Goal: Task Accomplishment & Management: Use online tool/utility

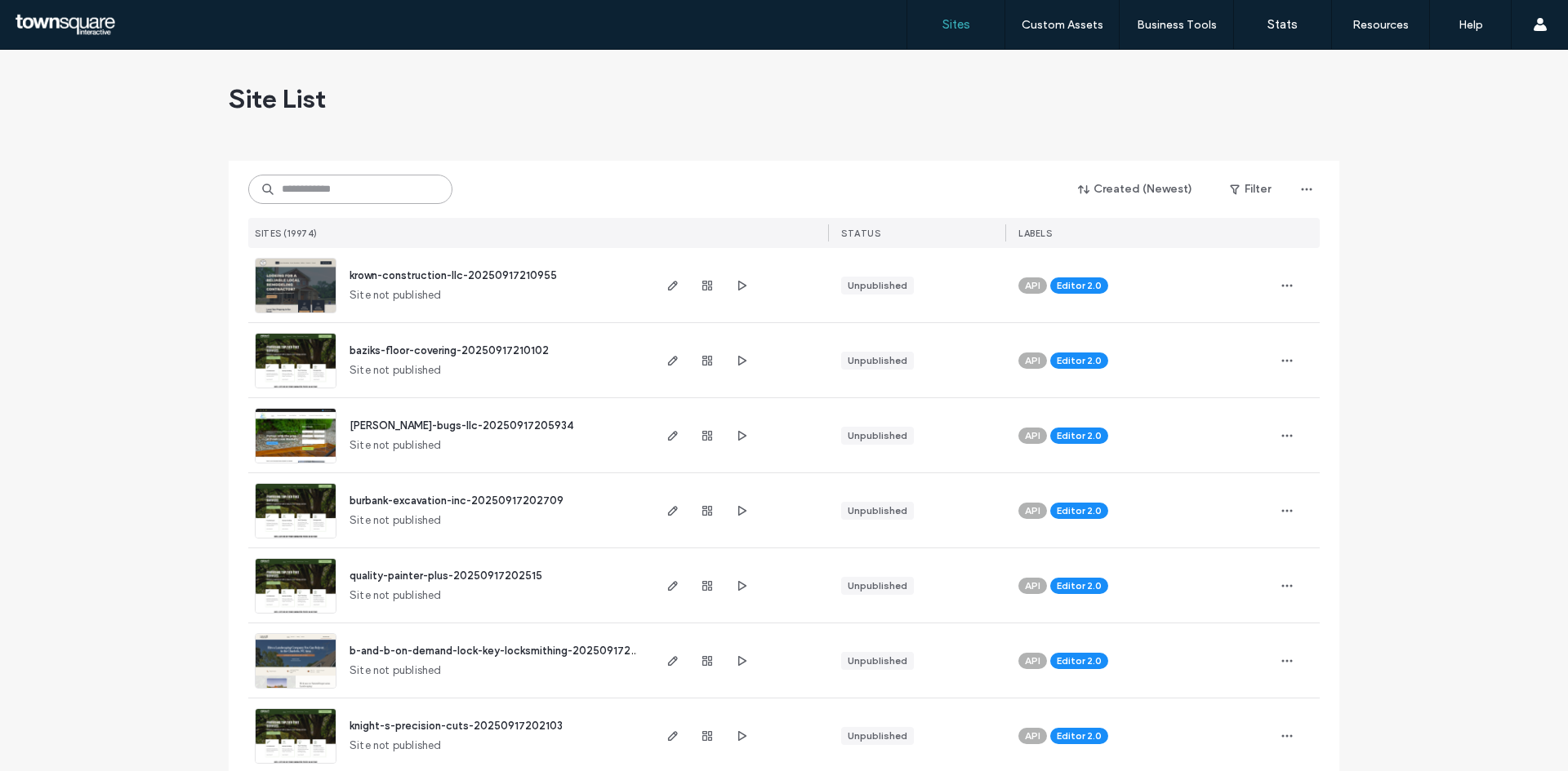
click at [314, 196] on input at bounding box center [350, 189] width 205 height 29
paste input "**********"
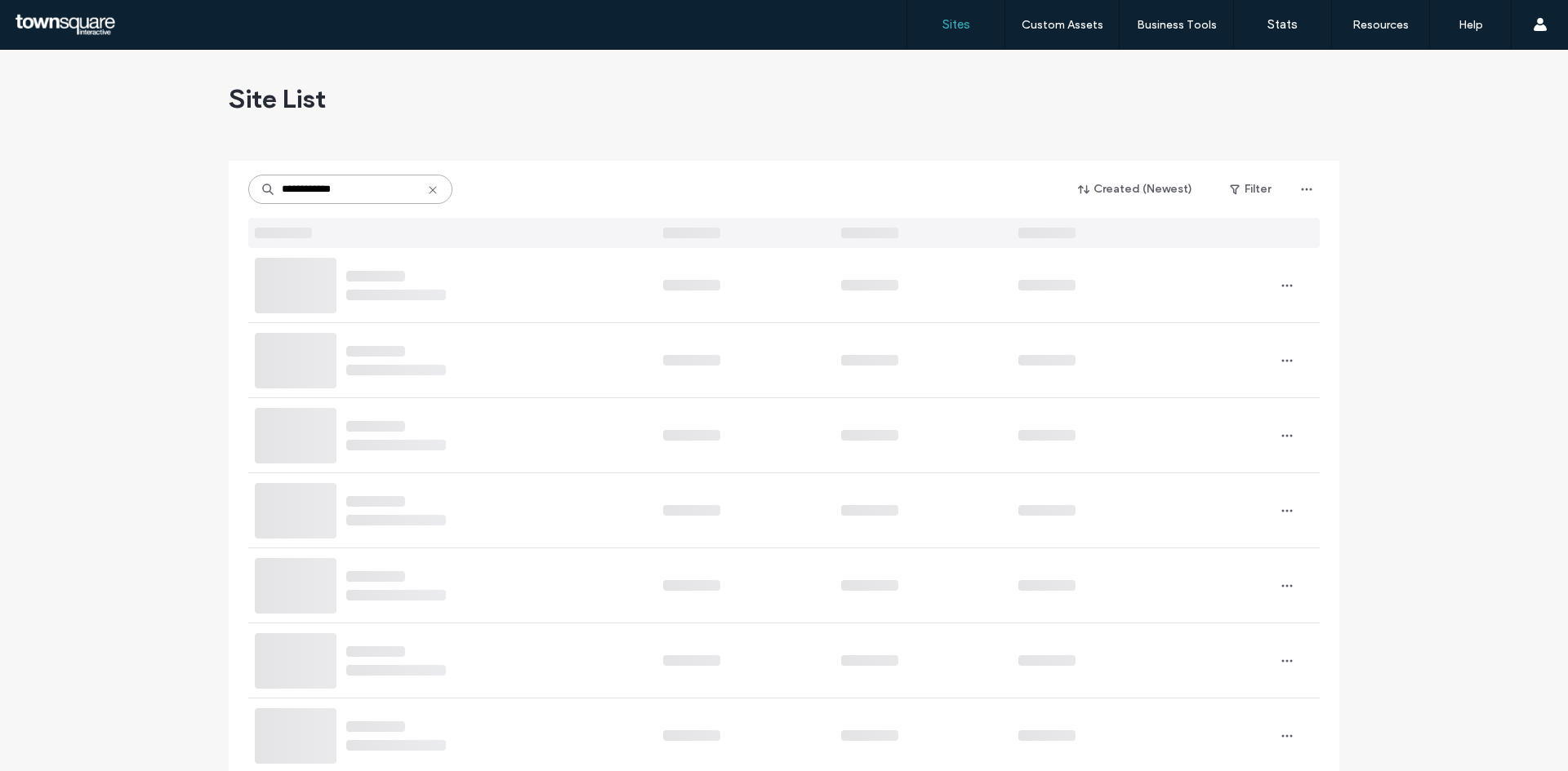
type input "**********"
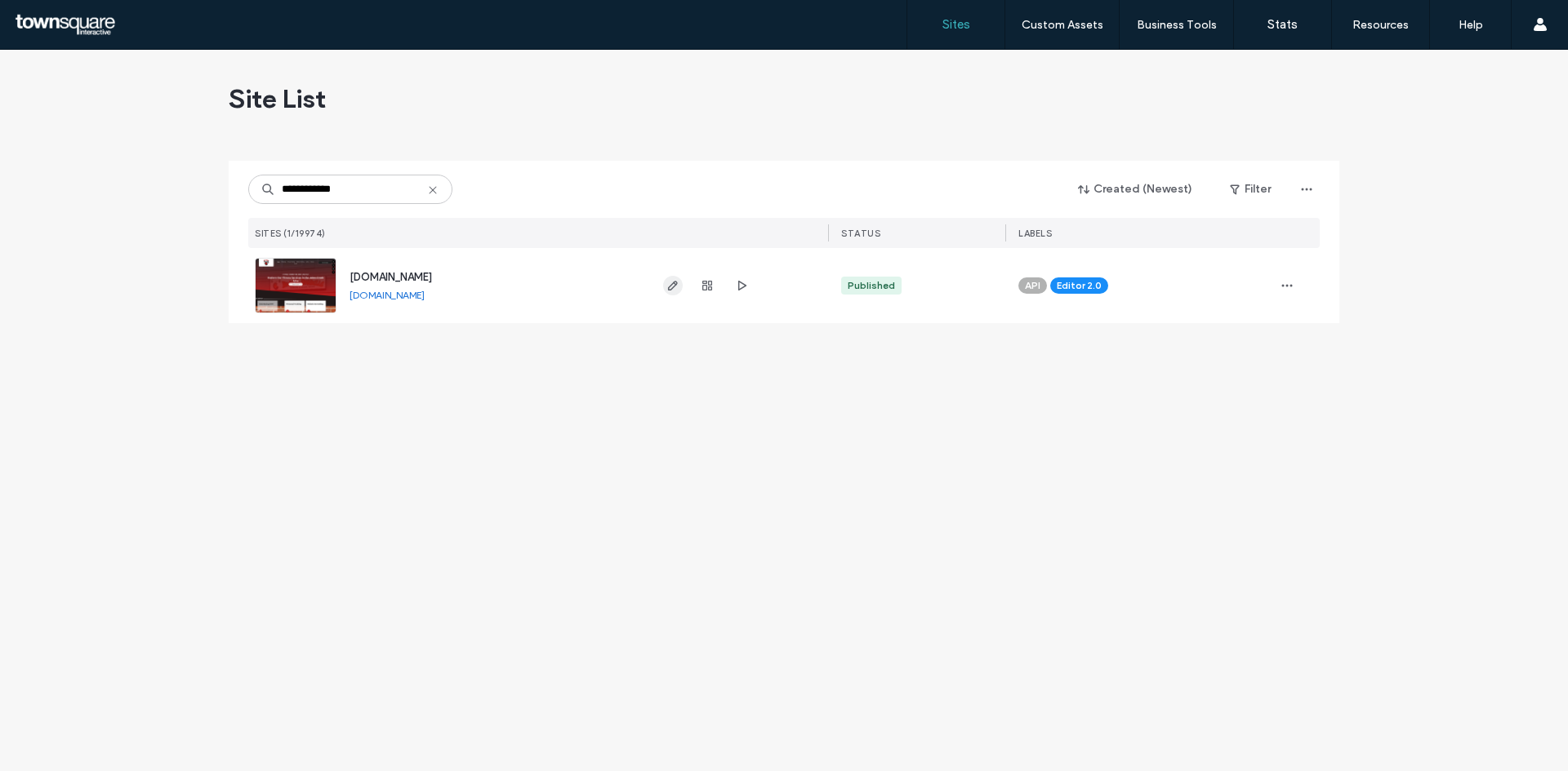
click at [679, 290] on icon "button" at bounding box center [673, 285] width 13 height 13
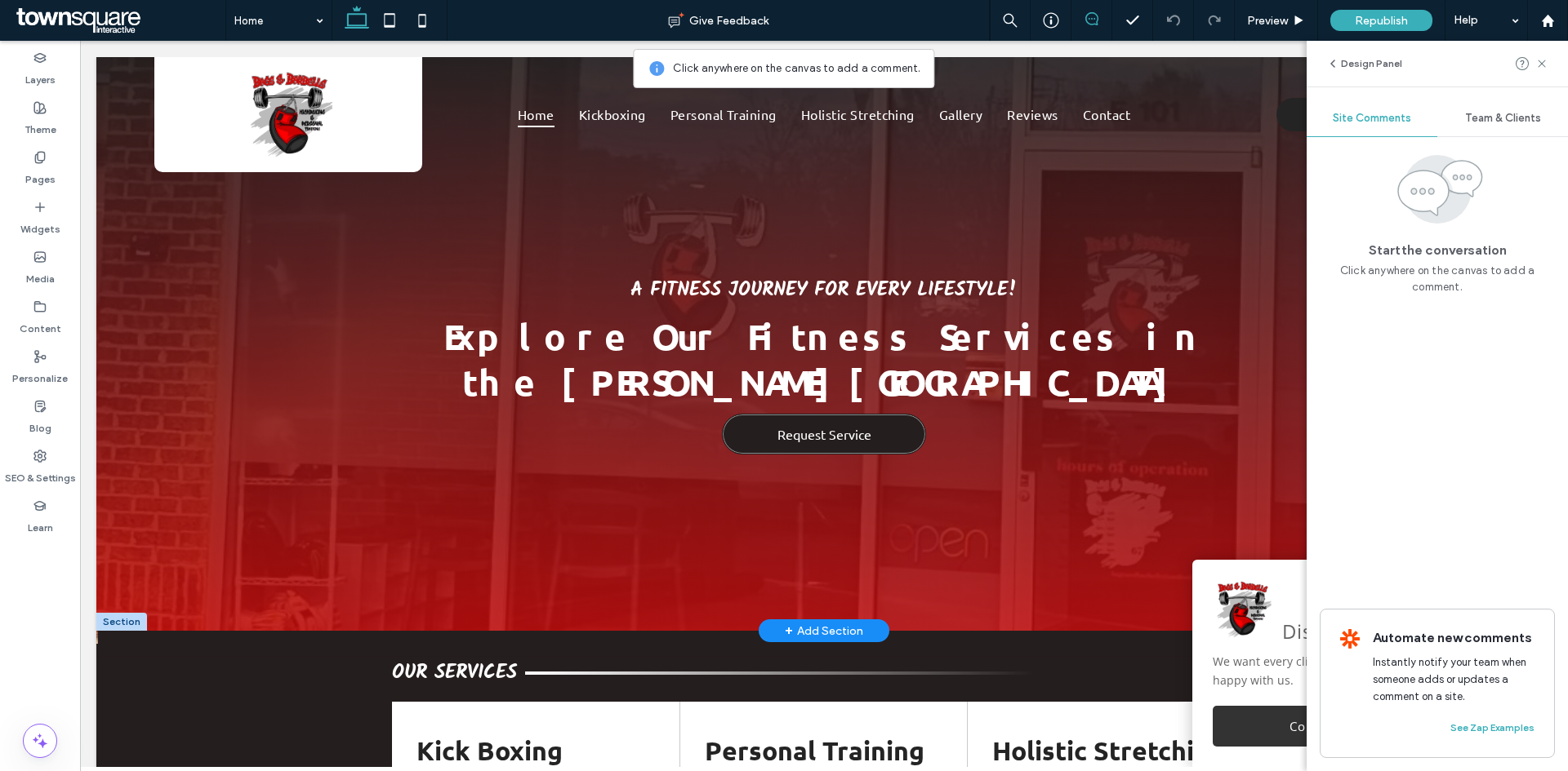
click at [884, 425] on link "Request Service" at bounding box center [824, 434] width 205 height 41
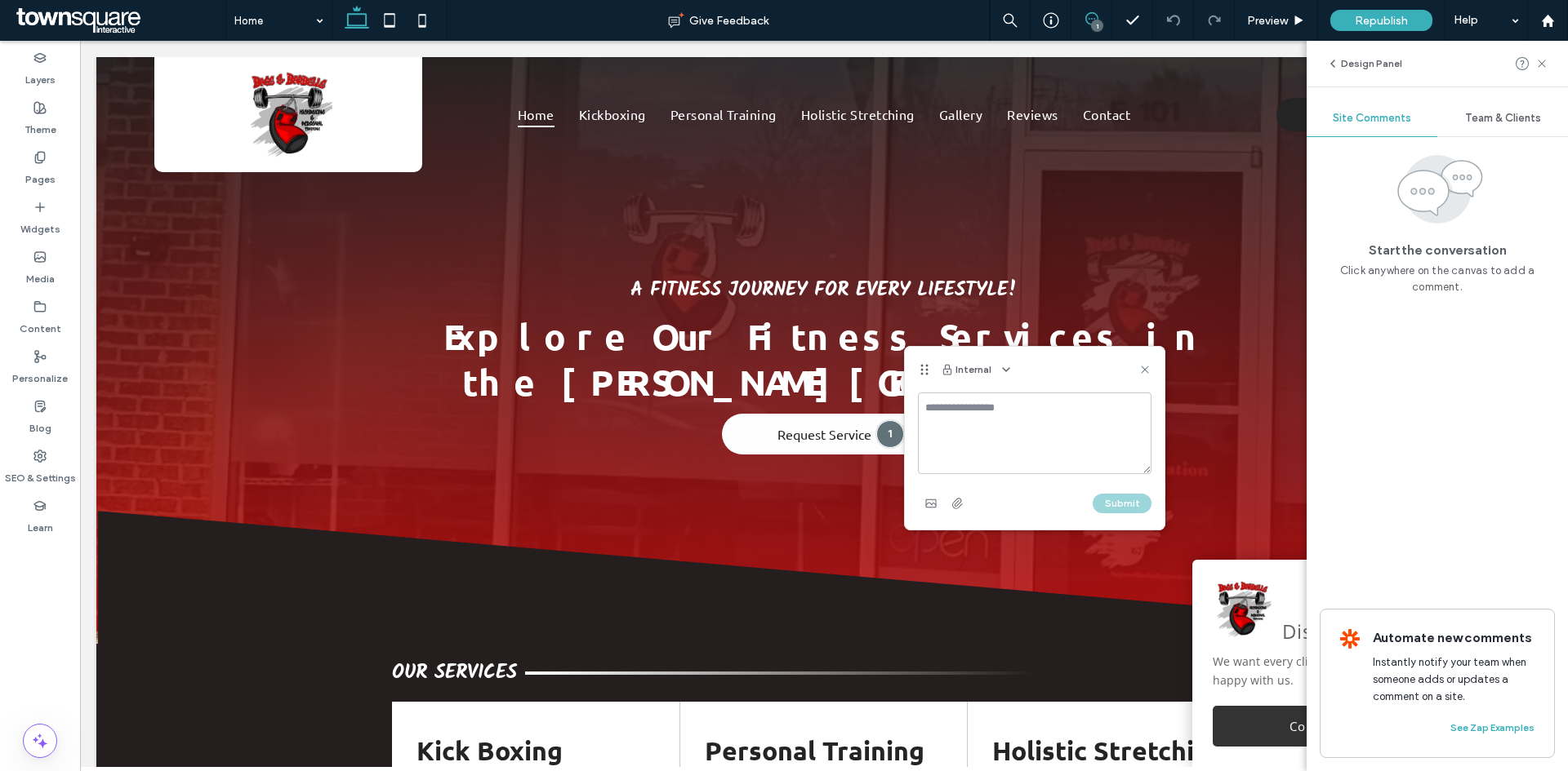
click at [936, 411] on textarea at bounding box center [1034, 433] width 234 height 82
drag, startPoint x: 1125, startPoint y: 414, endPoint x: 919, endPoint y: 416, distance: 206.0
click at [919, 416] on textarea "**********" at bounding box center [1034, 433] width 234 height 82
type textarea "**********"
click at [1118, 504] on button "Submit" at bounding box center [1122, 503] width 58 height 19
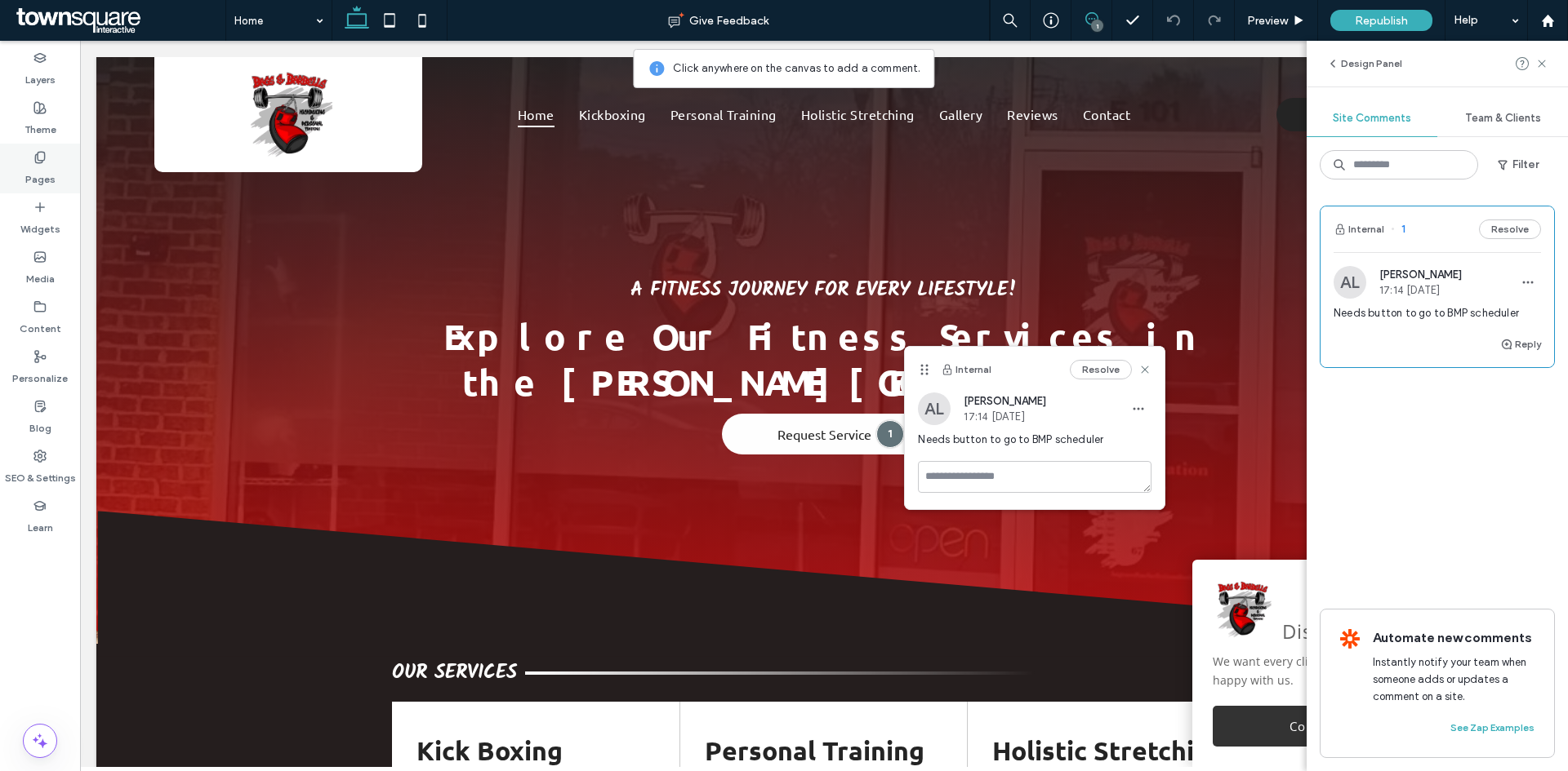
click at [38, 168] on label "Pages" at bounding box center [40, 175] width 30 height 23
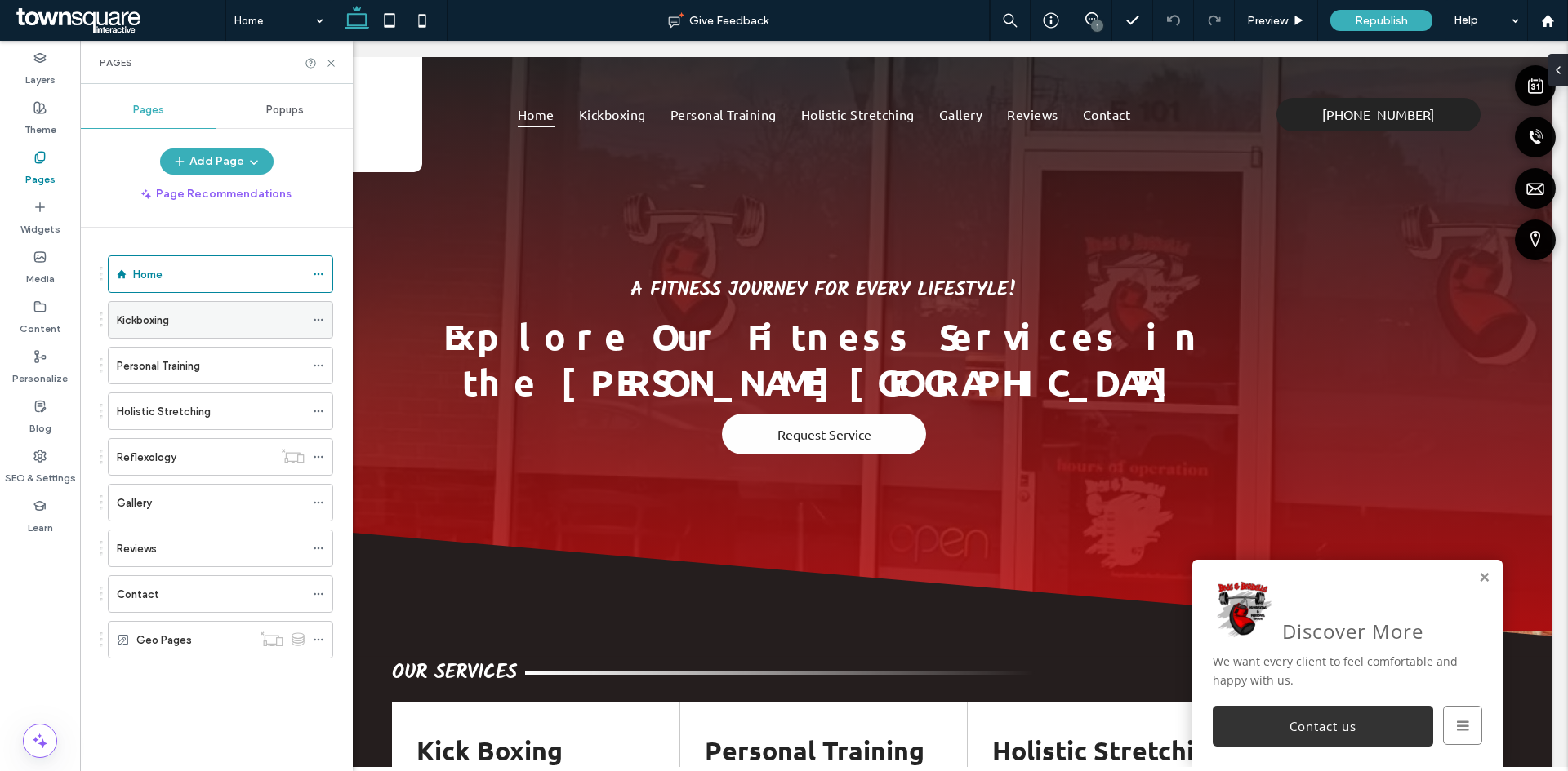
click at [134, 316] on label "Kickboxing" at bounding box center [143, 320] width 53 height 28
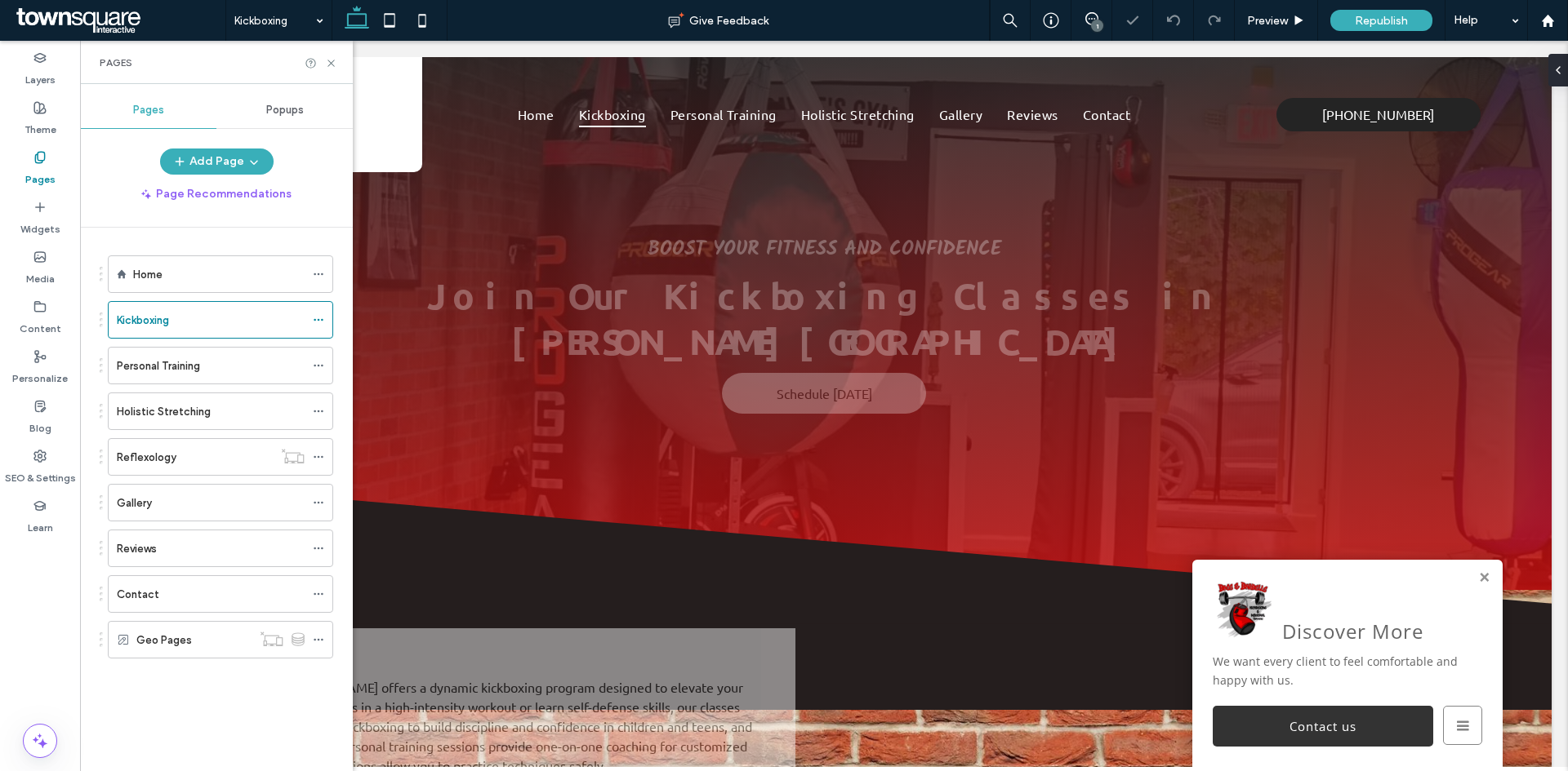
click at [329, 69] on div "Pages" at bounding box center [216, 63] width 273 height 43
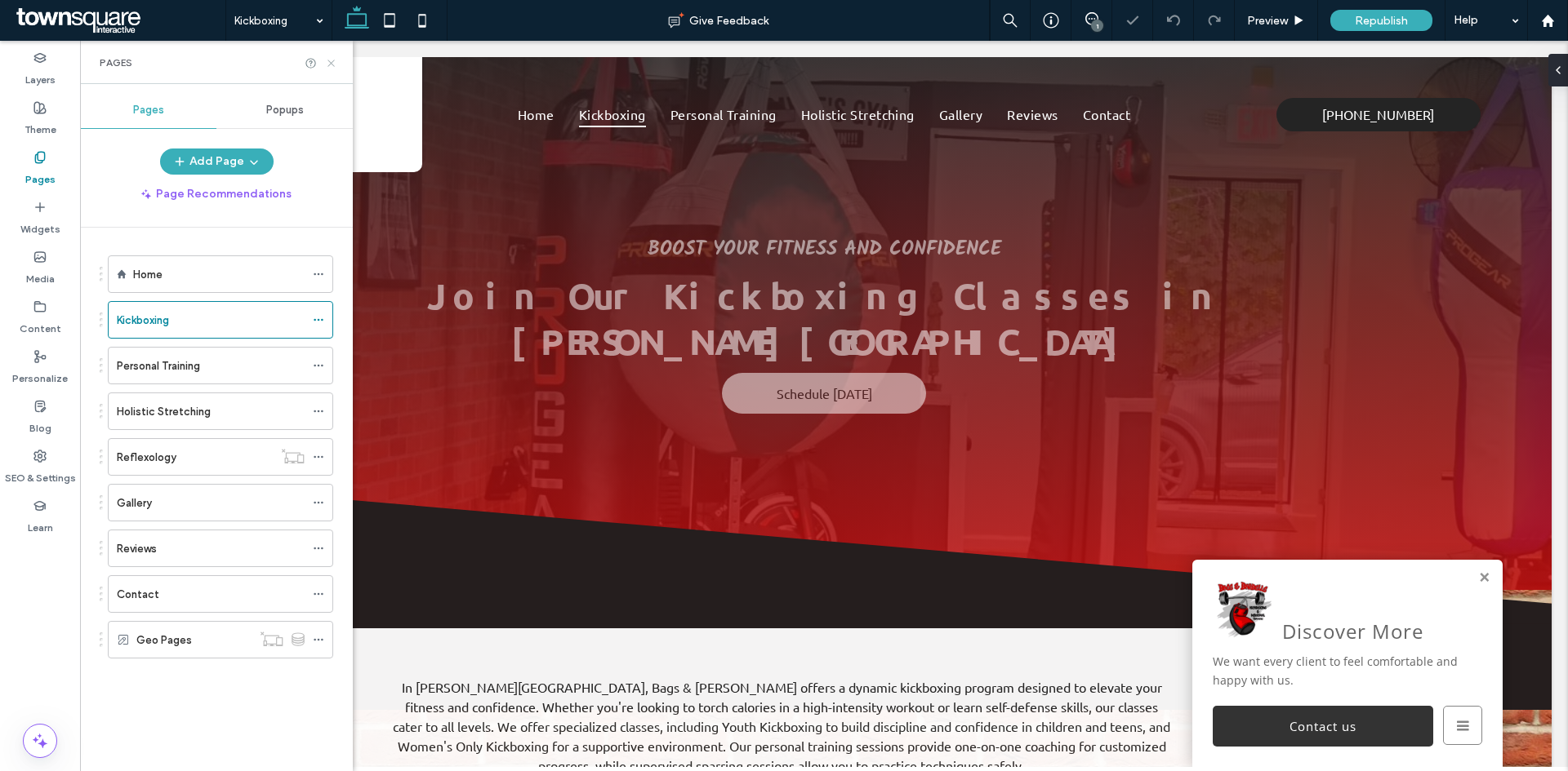
click at [329, 67] on icon at bounding box center [331, 63] width 13 height 13
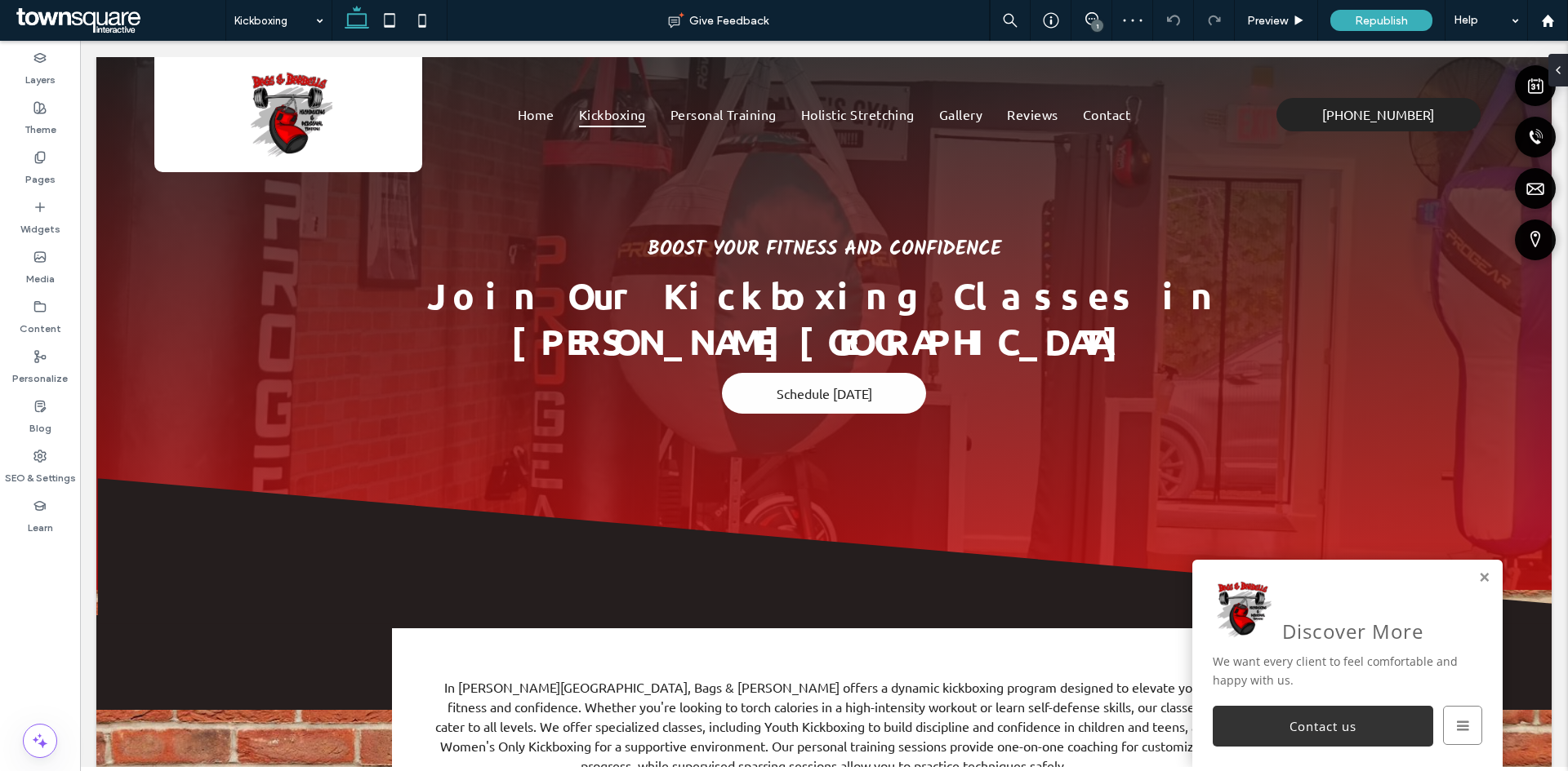
click at [1095, 19] on div "1" at bounding box center [1097, 25] width 13 height 13
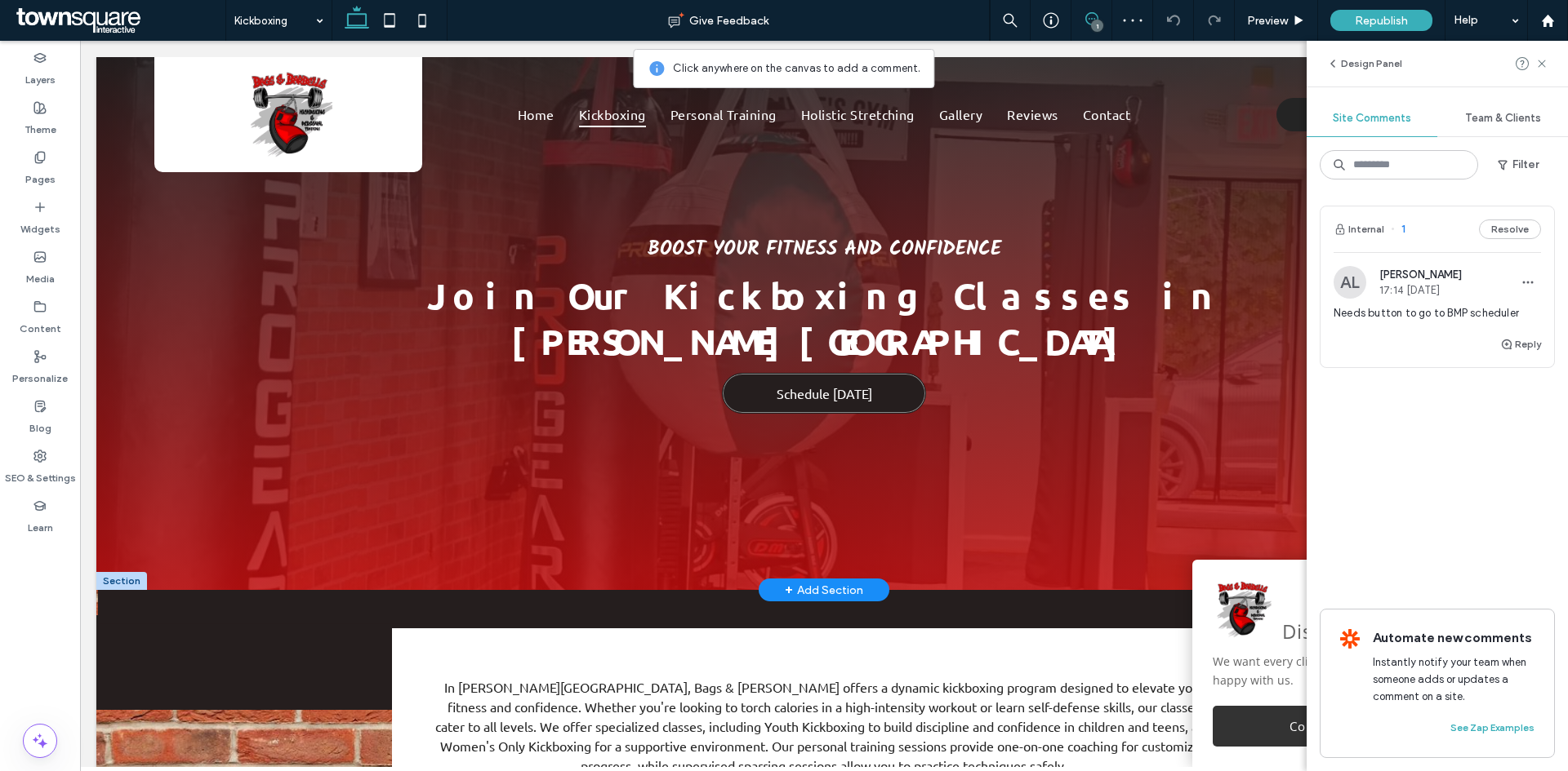
click at [898, 373] on link "Schedule [DATE]" at bounding box center [824, 393] width 205 height 41
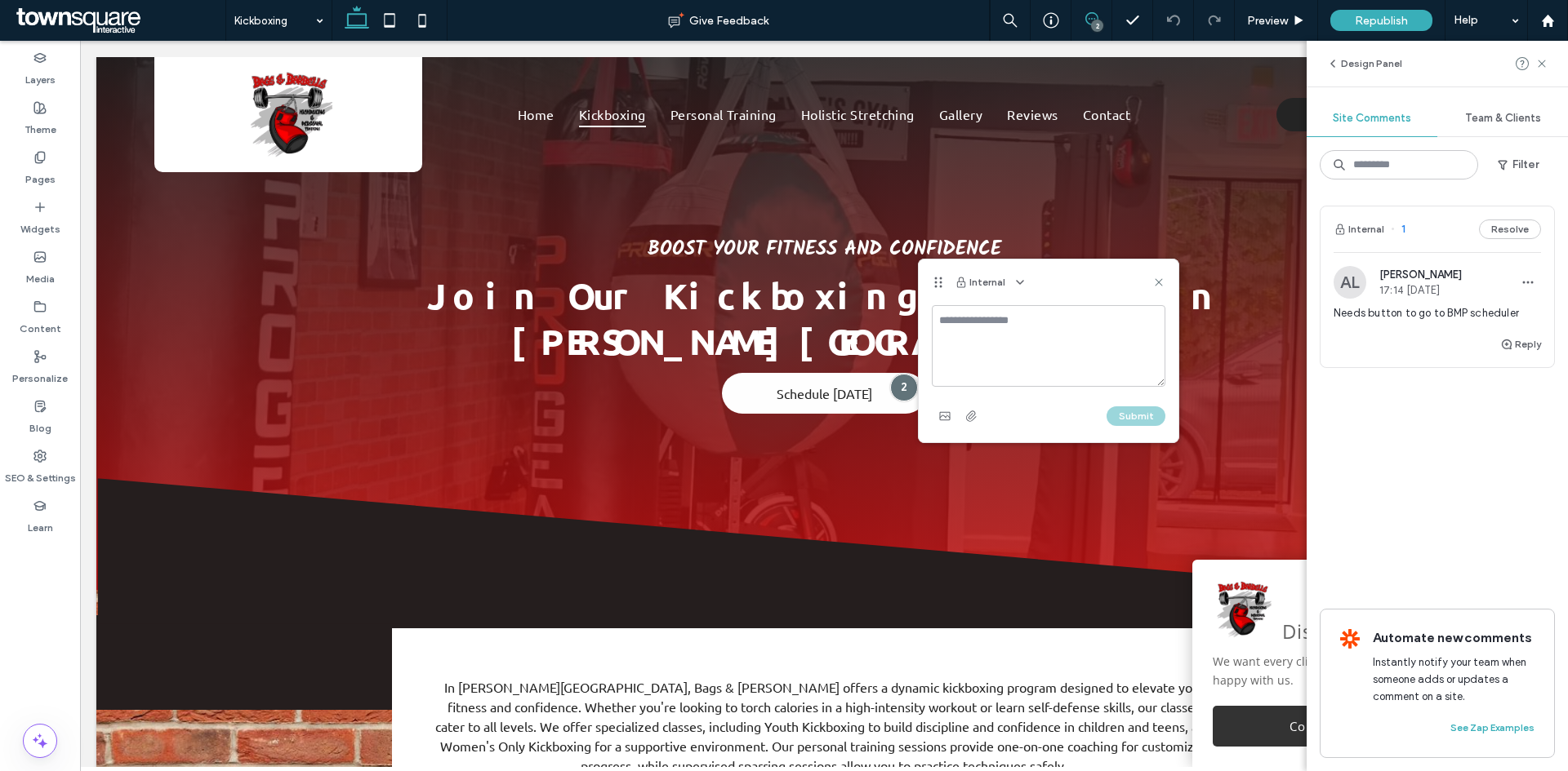
click at [947, 329] on textarea at bounding box center [1049, 346] width 234 height 82
type textarea "**********"
click at [1128, 416] on button "Submit" at bounding box center [1136, 416] width 58 height 19
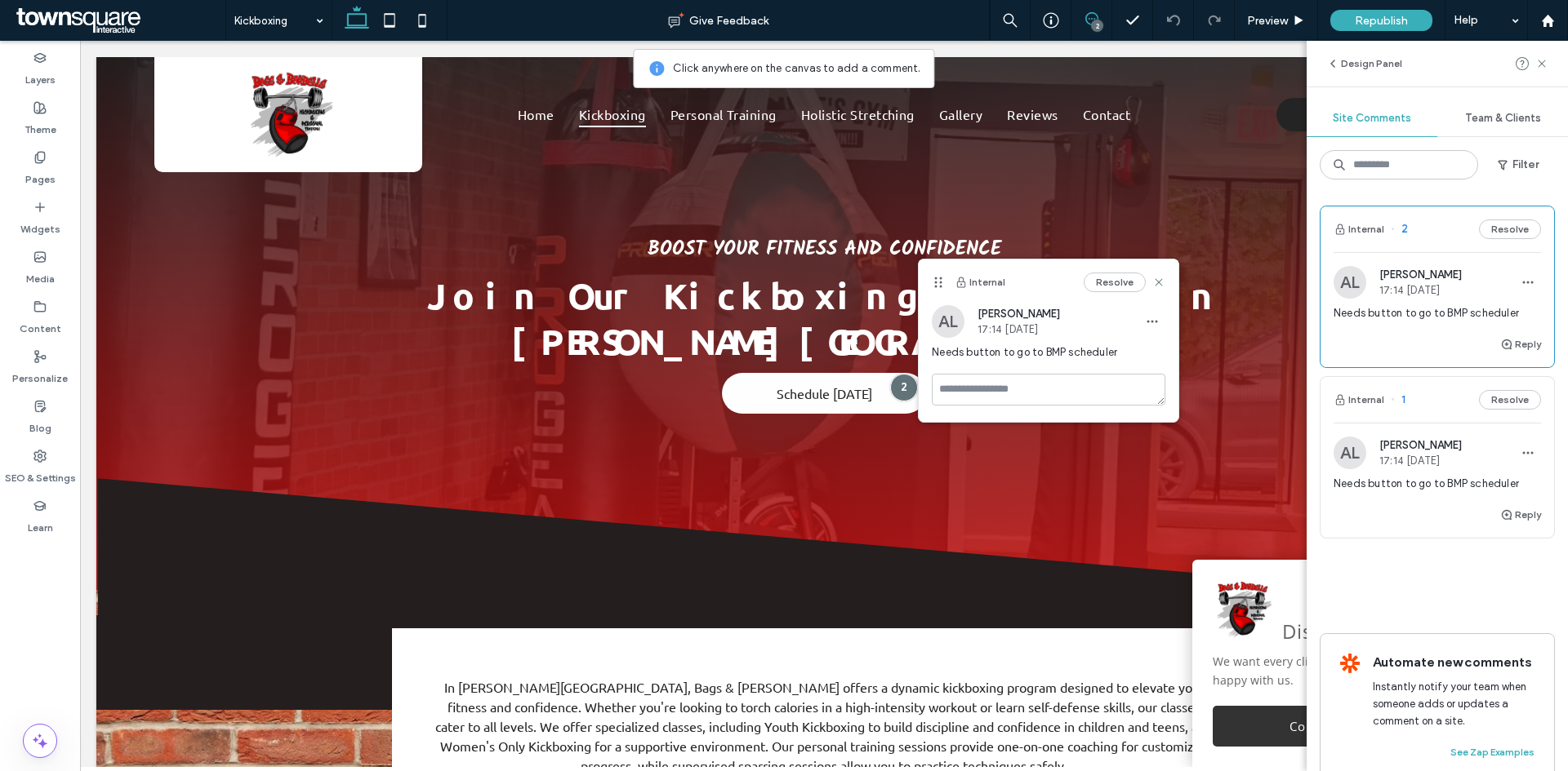
click at [1151, 282] on div "Resolve" at bounding box center [1125, 282] width 82 height 19
click at [1155, 282] on icon at bounding box center [1159, 283] width 13 height 13
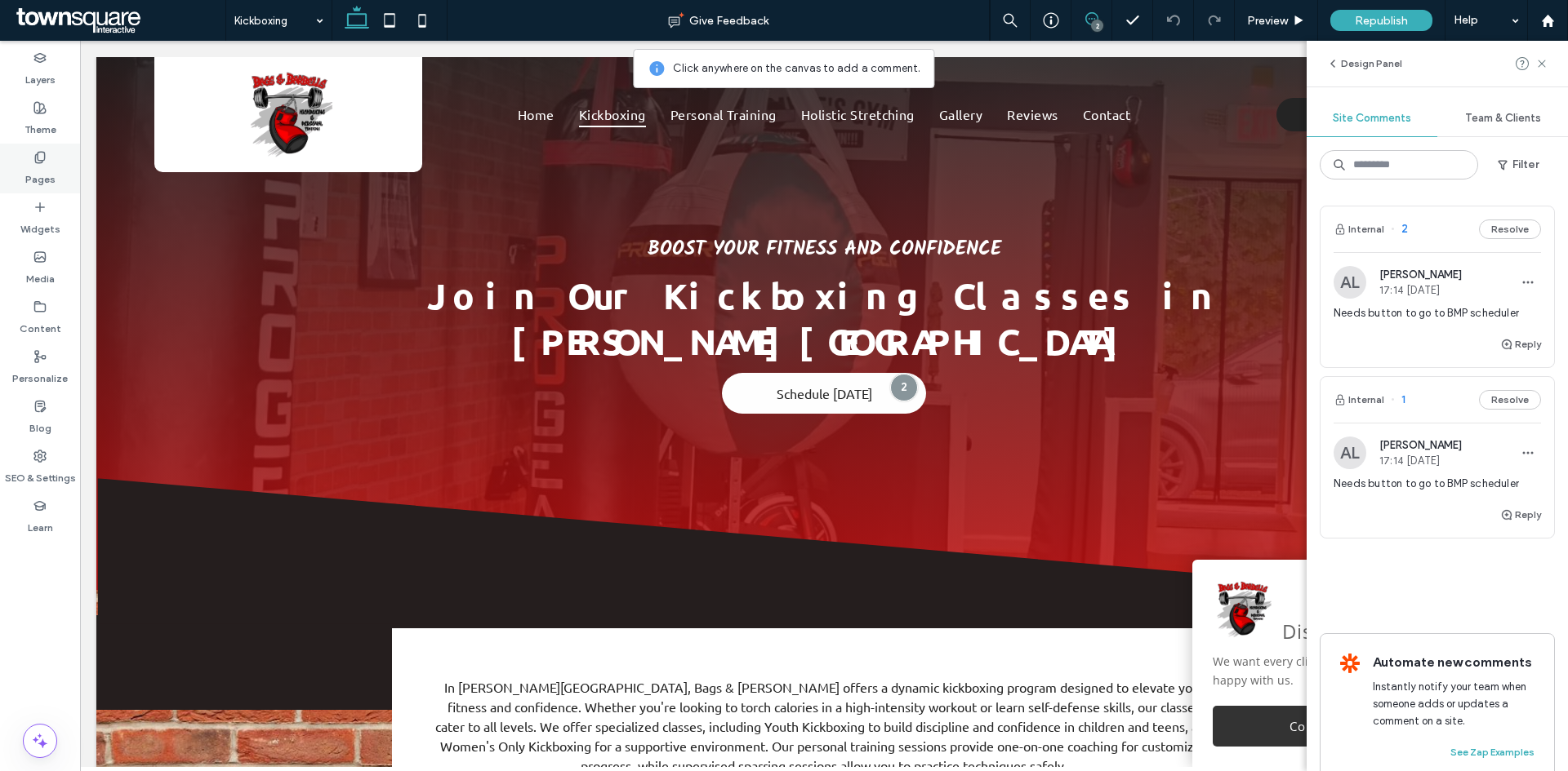
click at [46, 169] on label "Pages" at bounding box center [40, 175] width 30 height 23
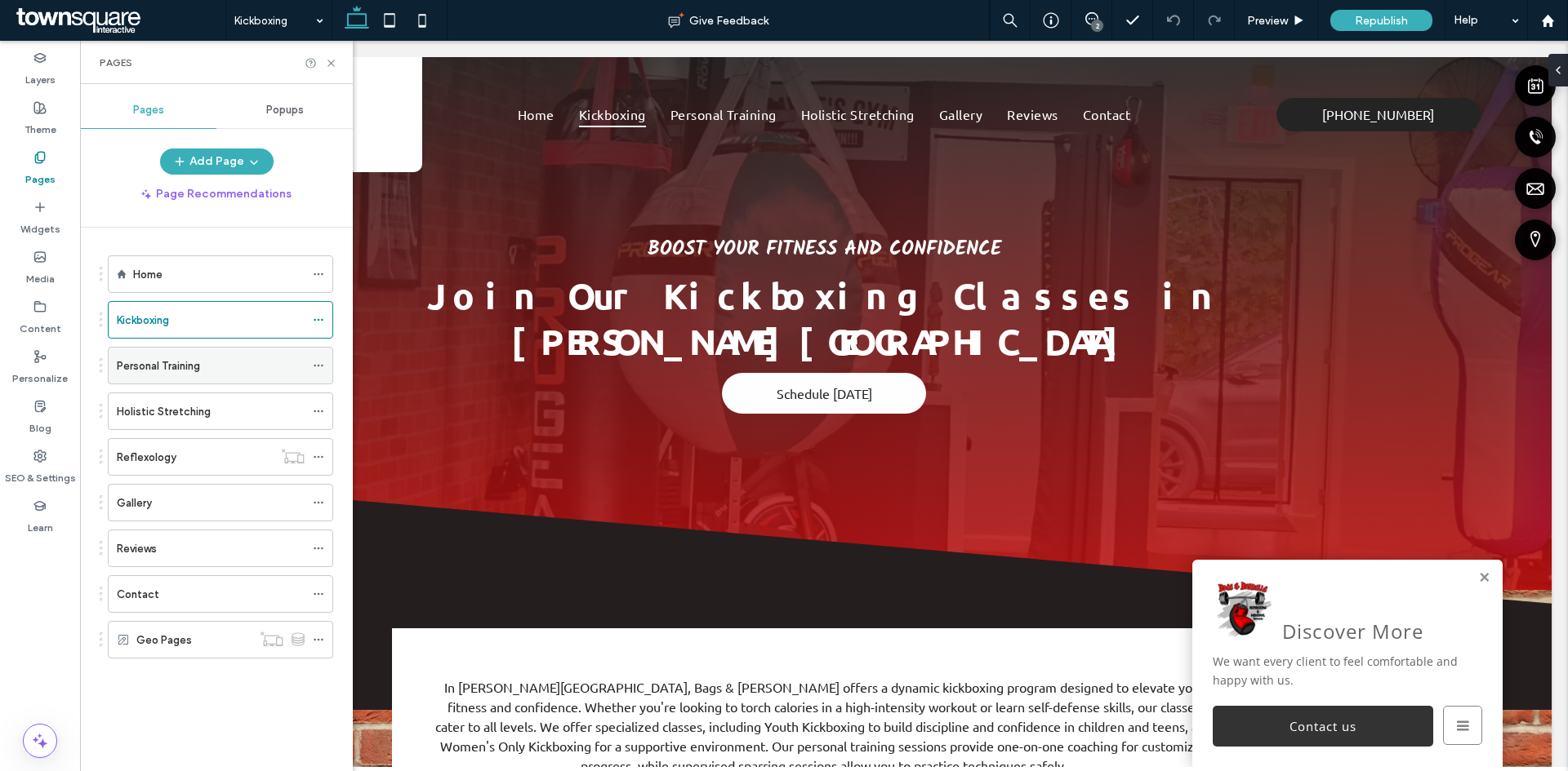
click at [190, 366] on label "Personal Training" at bounding box center [159, 366] width 83 height 28
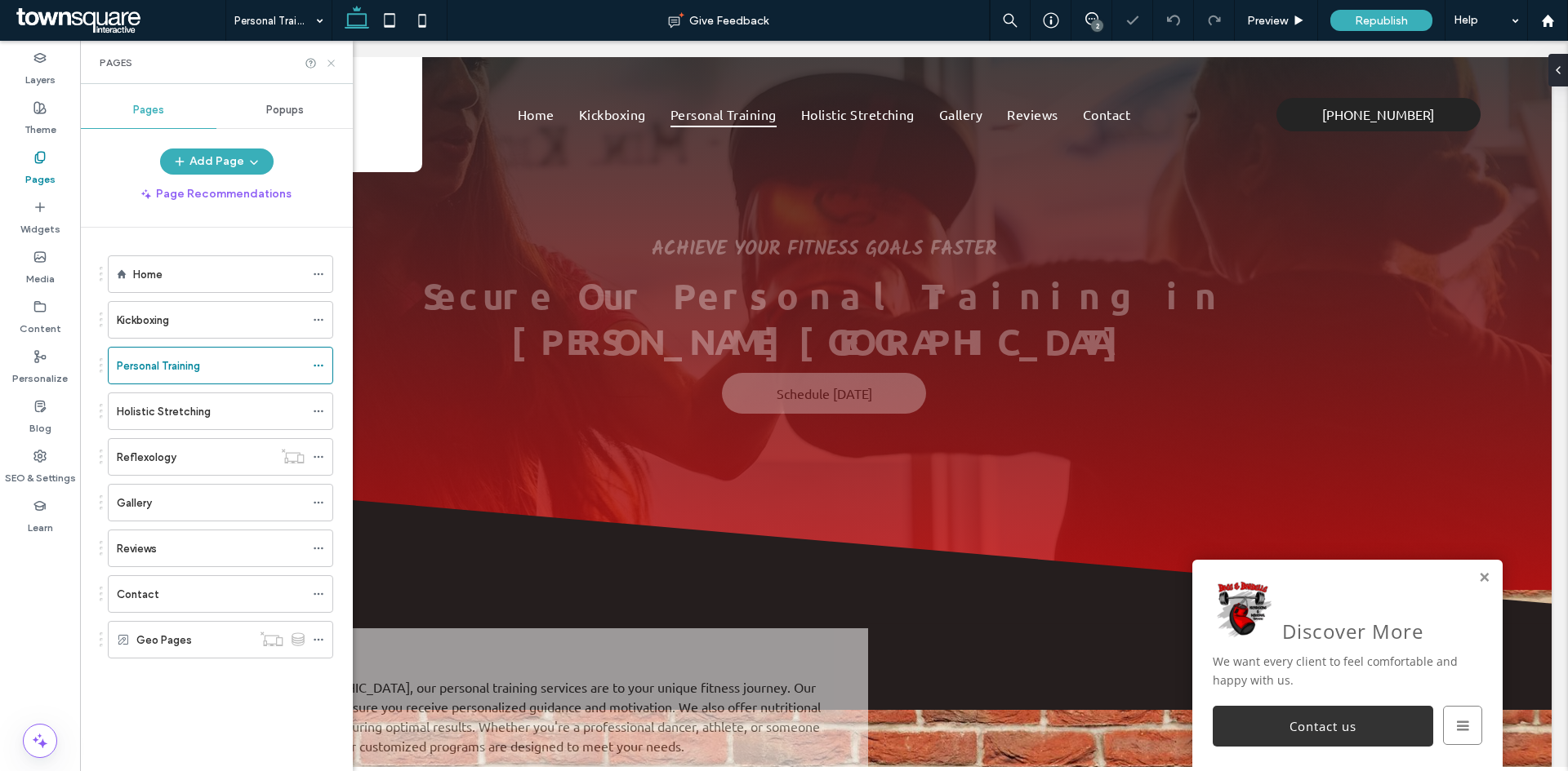
drag, startPoint x: 333, startPoint y: 63, endPoint x: 424, endPoint y: 22, distance: 99.8
click at [333, 63] on icon at bounding box center [331, 63] width 13 height 13
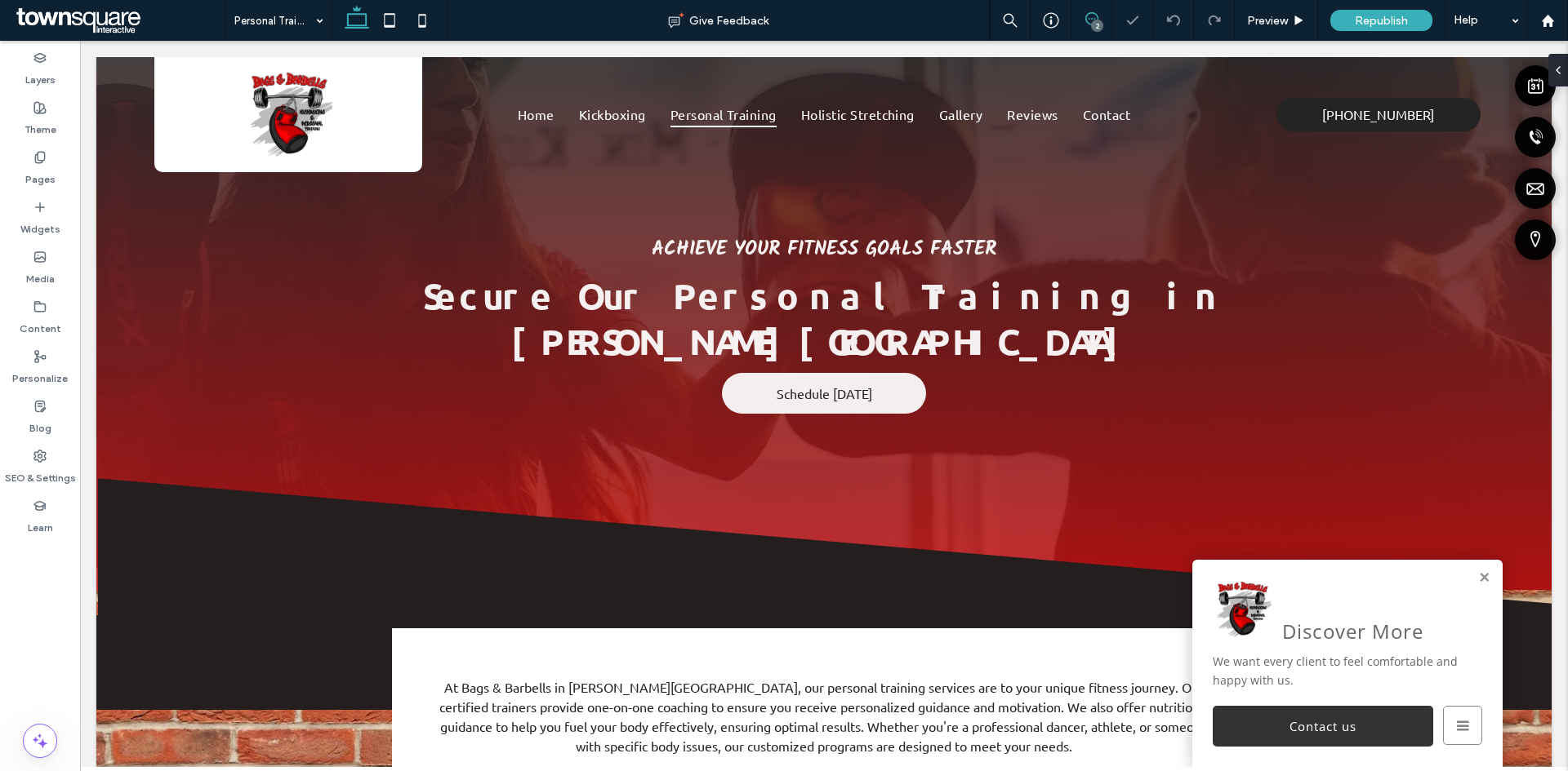
click at [1081, 20] on span at bounding box center [1091, 19] width 40 height 13
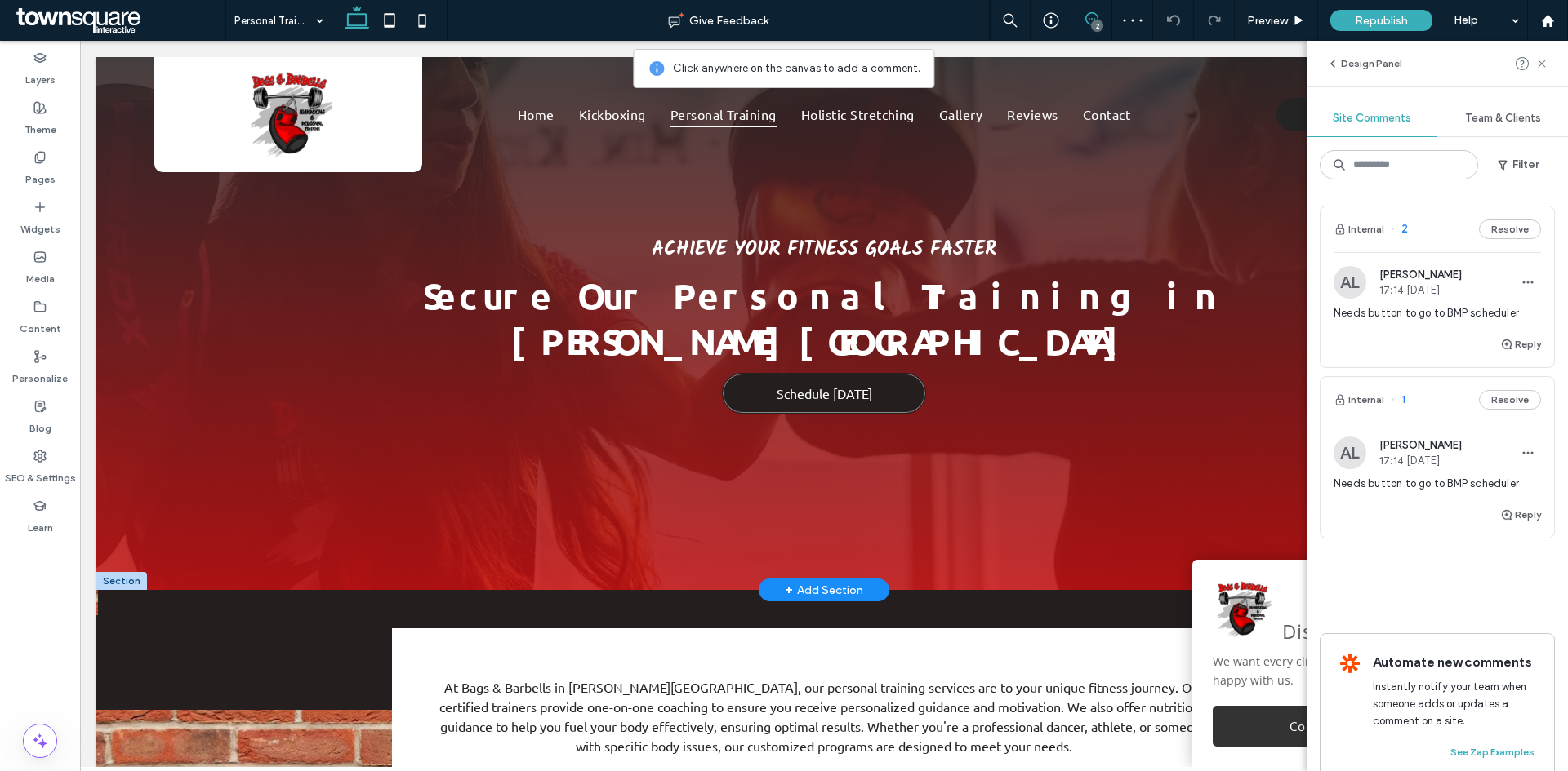
click at [896, 373] on link "Schedule [DATE]" at bounding box center [824, 393] width 205 height 41
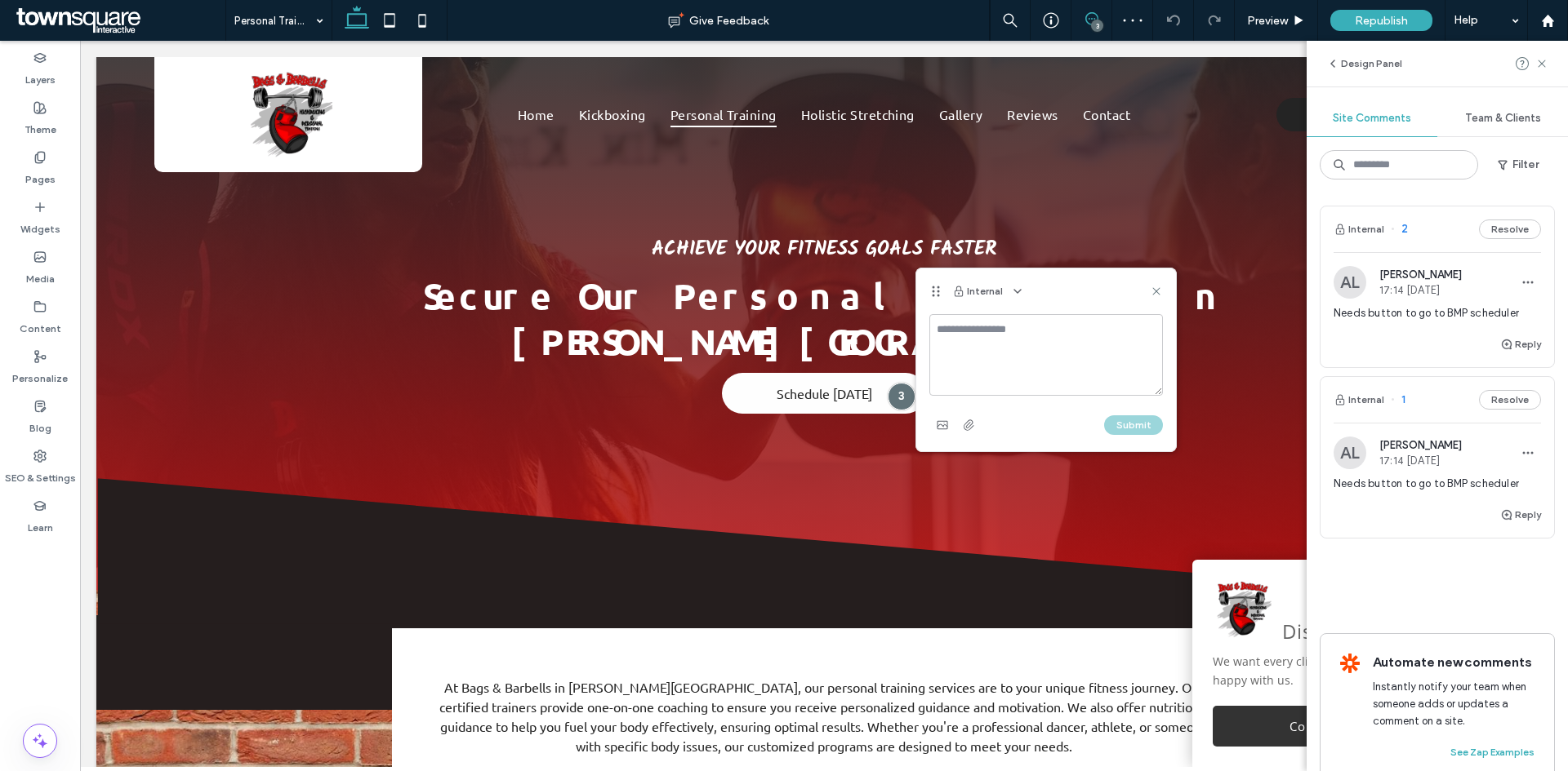
click at [974, 360] on textarea at bounding box center [1046, 355] width 234 height 82
type textarea "**********"
click at [1130, 426] on button "Submit" at bounding box center [1133, 425] width 58 height 19
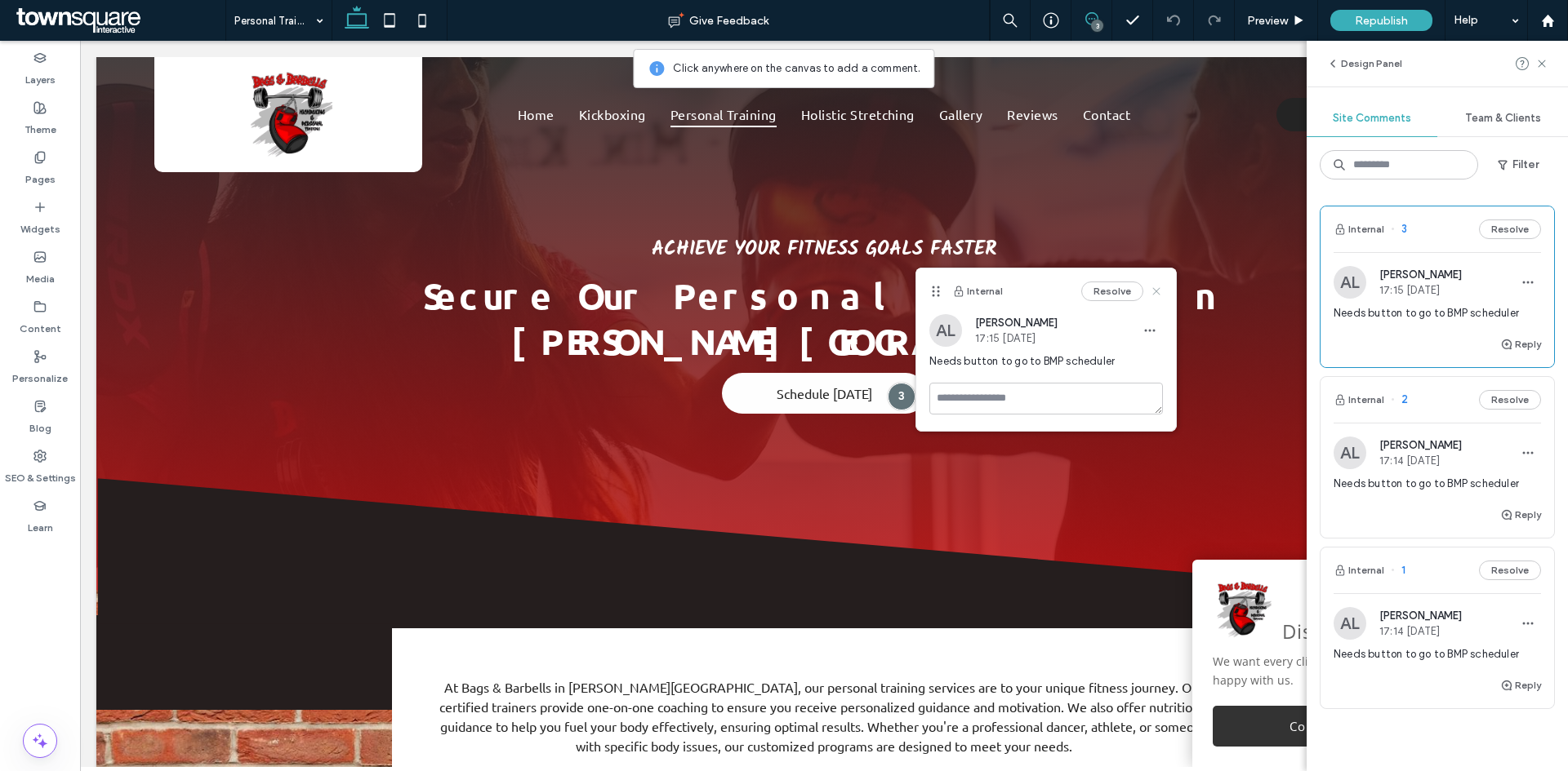
click at [1156, 291] on use at bounding box center [1156, 290] width 8 height 8
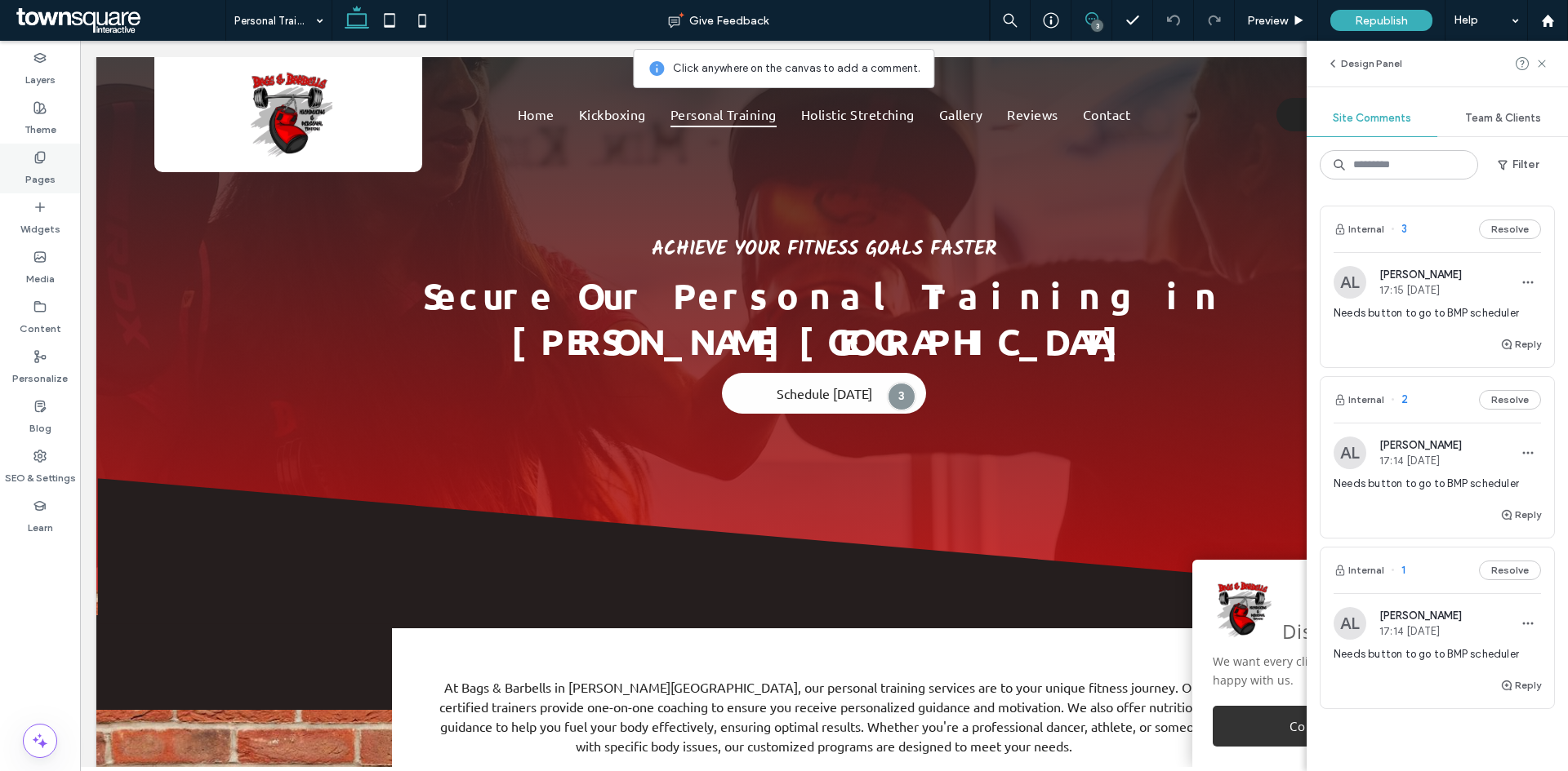
click at [51, 180] on label "Pages" at bounding box center [40, 175] width 30 height 23
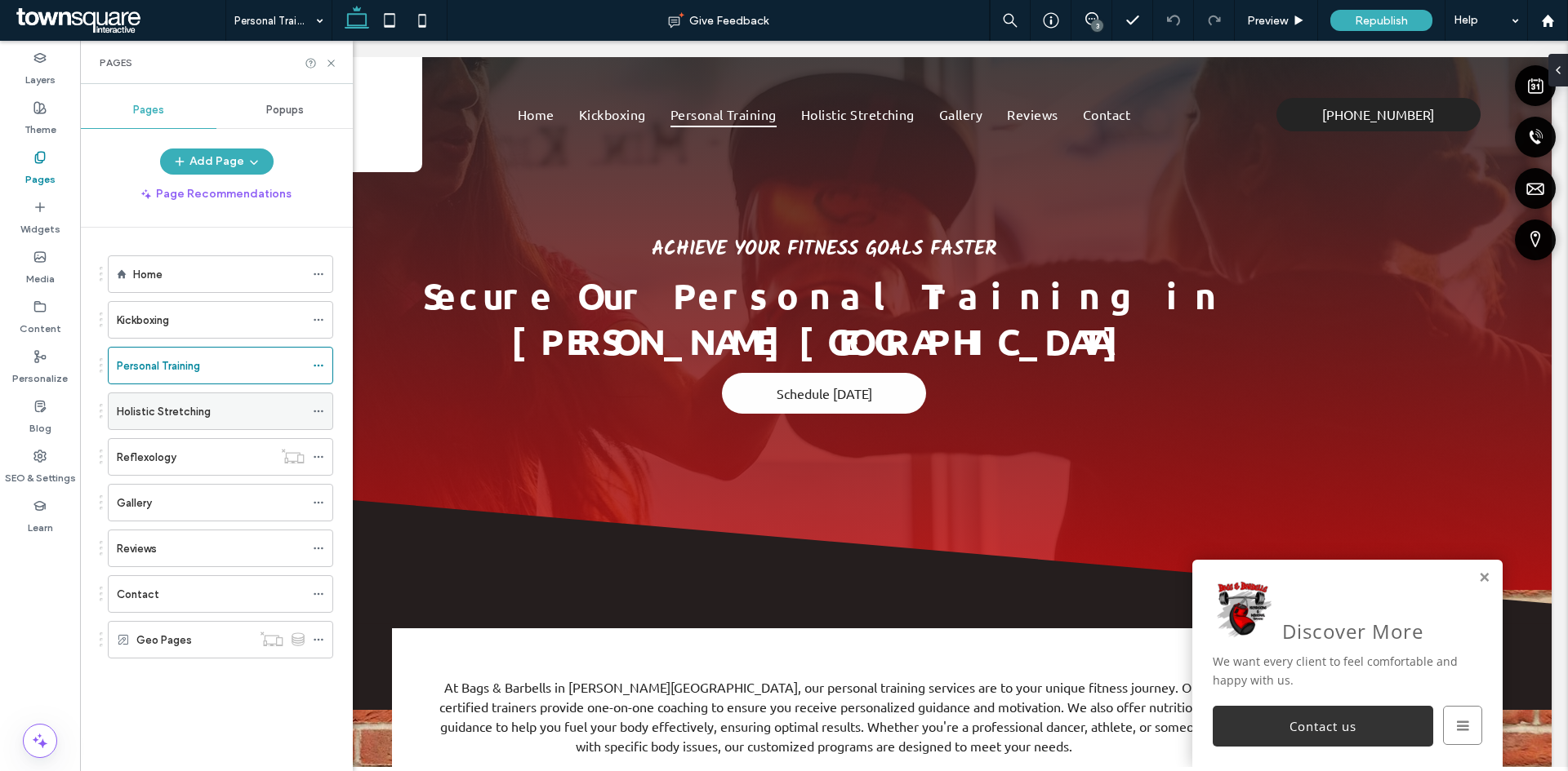
click at [180, 404] on label "Holistic Stretching" at bounding box center [164, 411] width 94 height 28
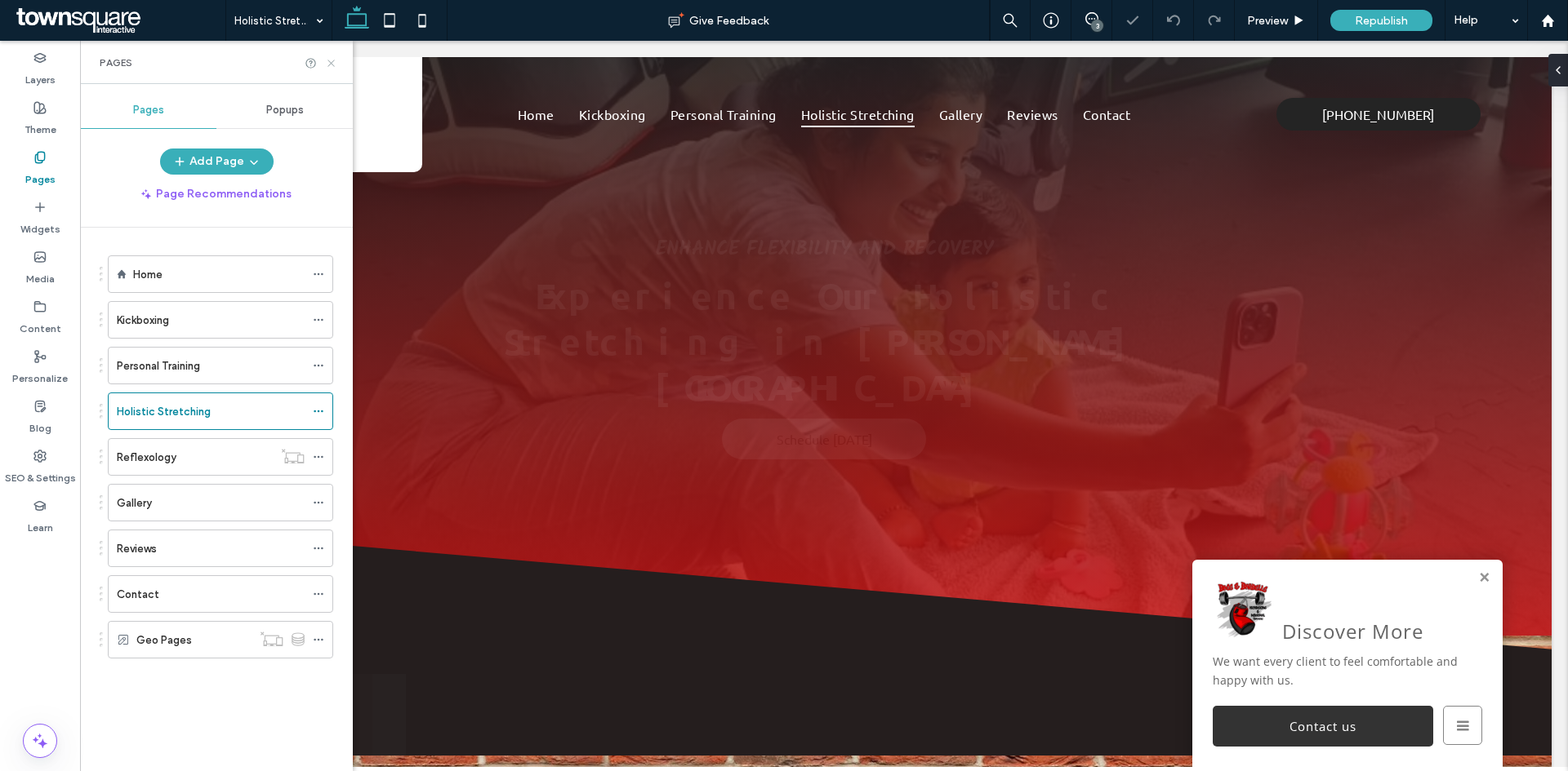
click at [334, 61] on icon at bounding box center [331, 63] width 13 height 13
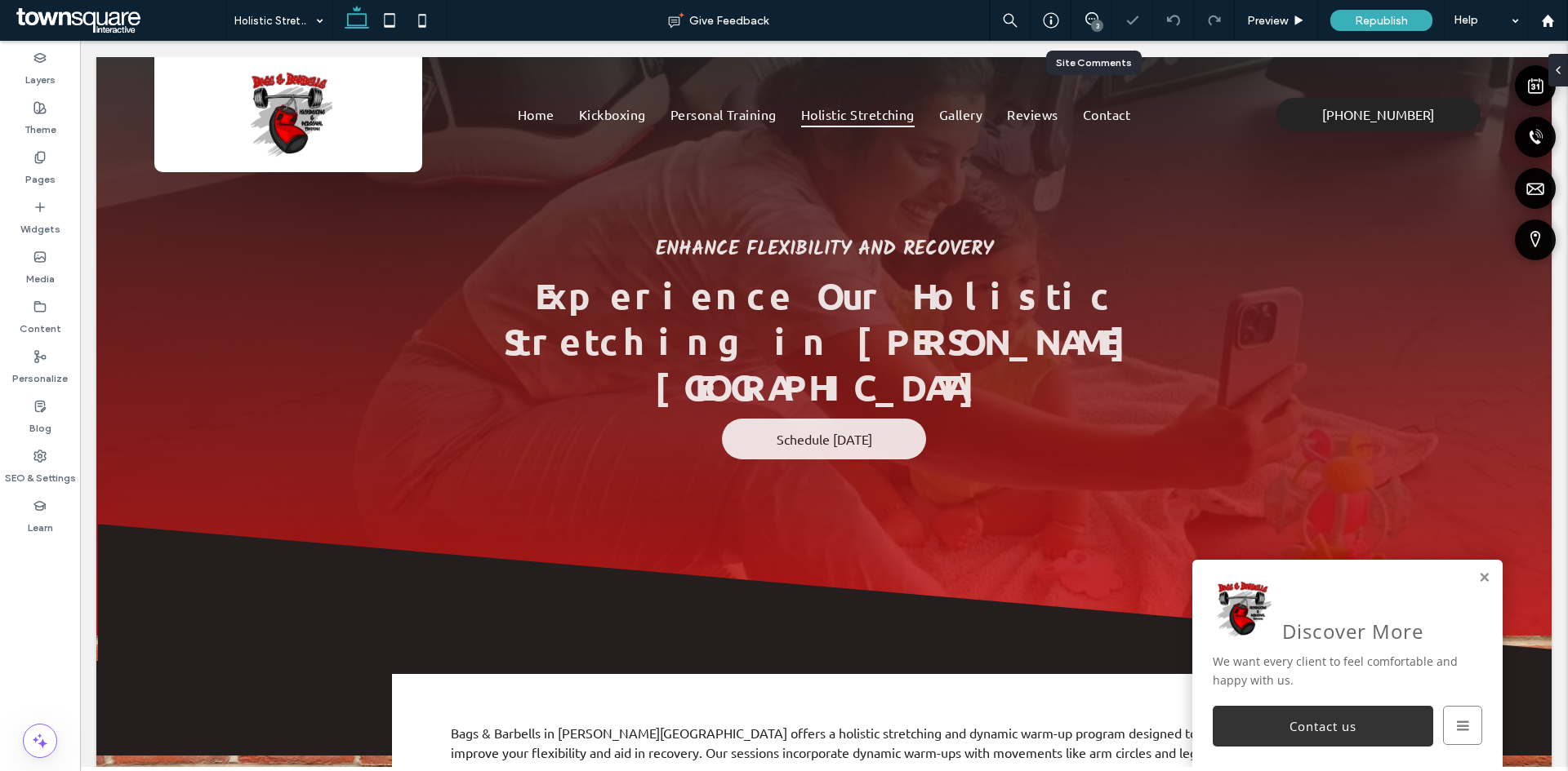
click at [1090, 27] on div "3" at bounding box center [1091, 21] width 40 height 17
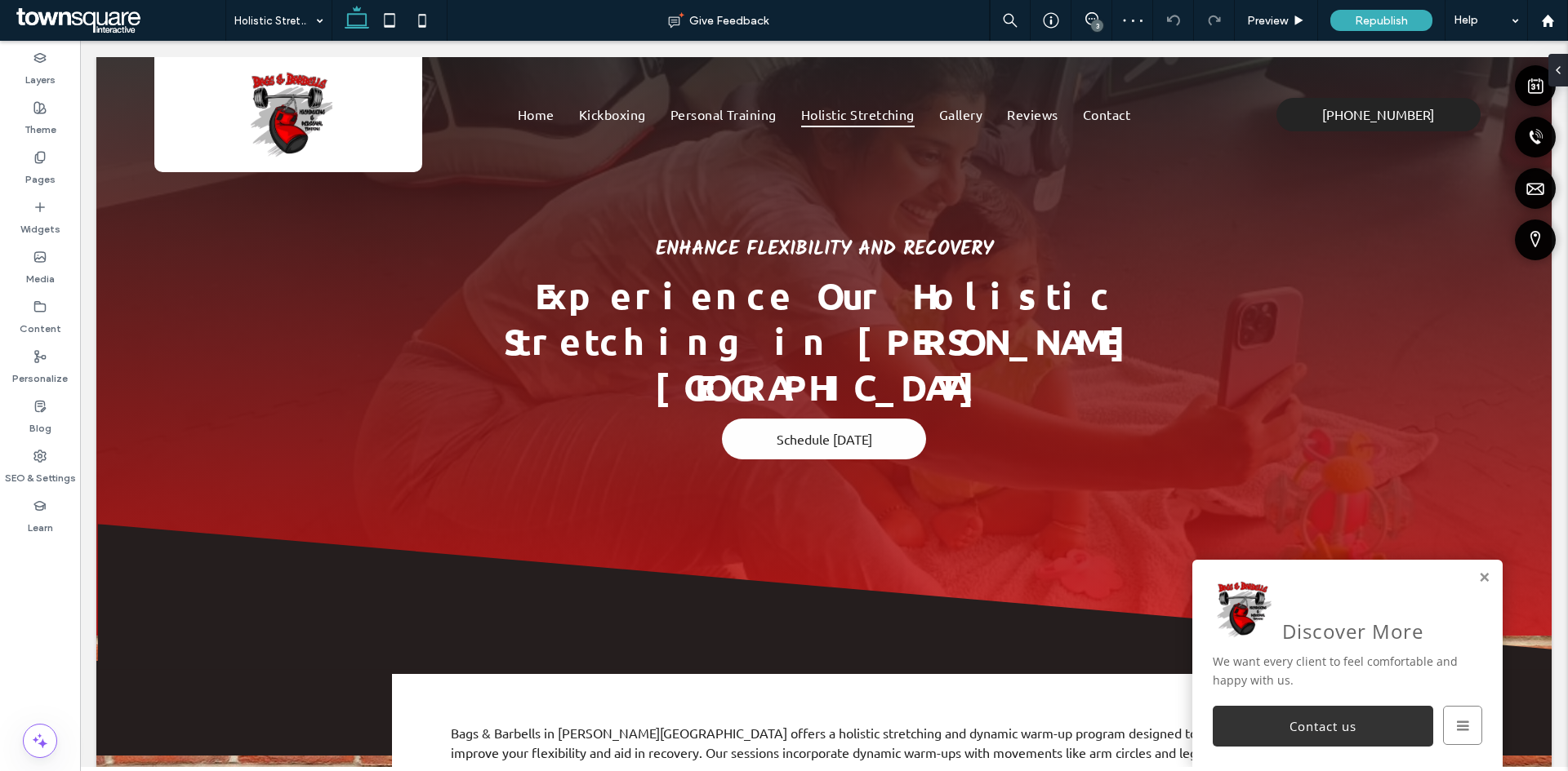
click at [1095, 26] on div "3" at bounding box center [1097, 25] width 13 height 13
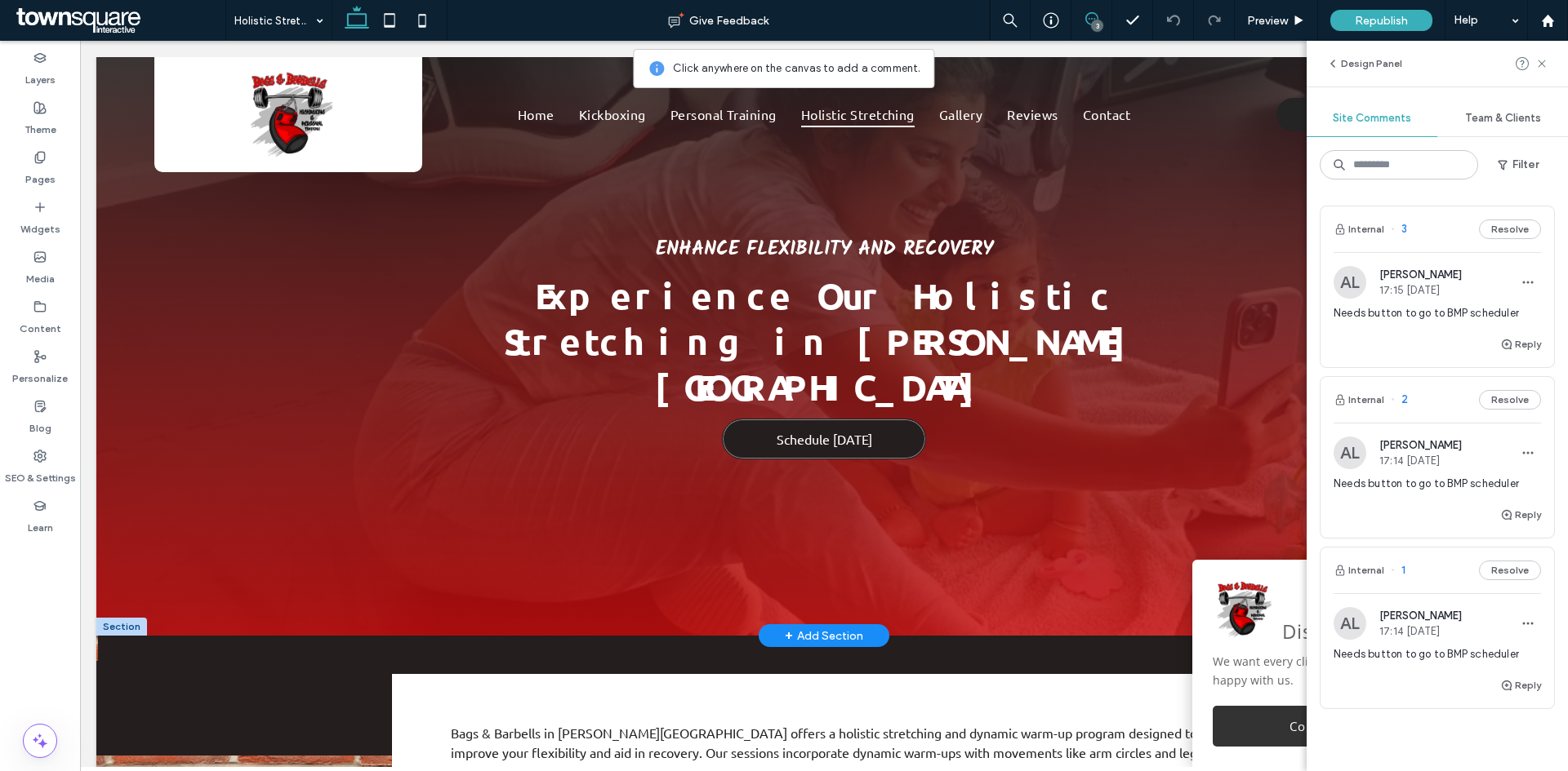
click at [883, 419] on link "Schedule [DATE]" at bounding box center [824, 439] width 205 height 41
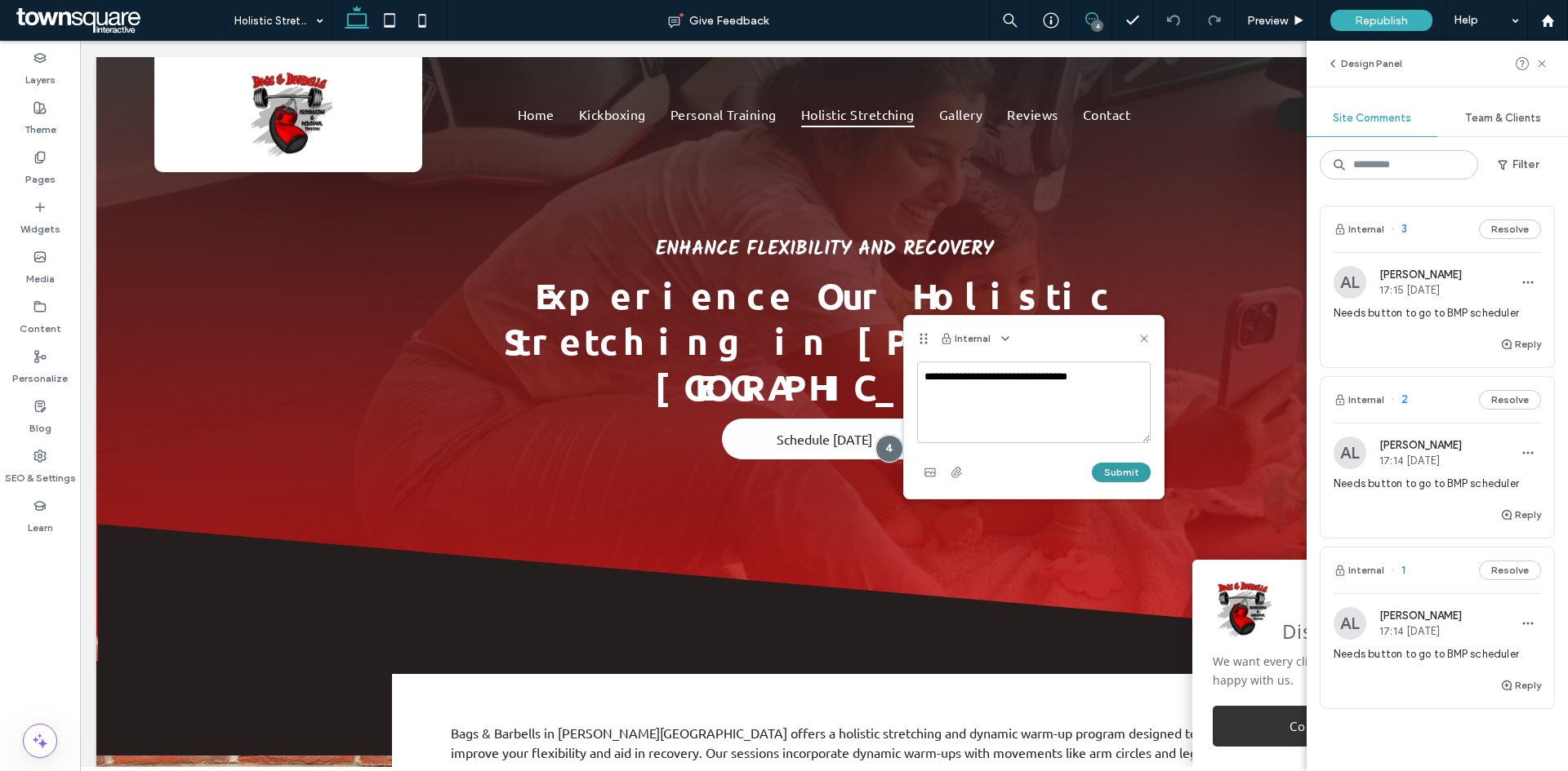
type textarea "**********"
click at [1116, 474] on button "Submit" at bounding box center [1121, 472] width 58 height 19
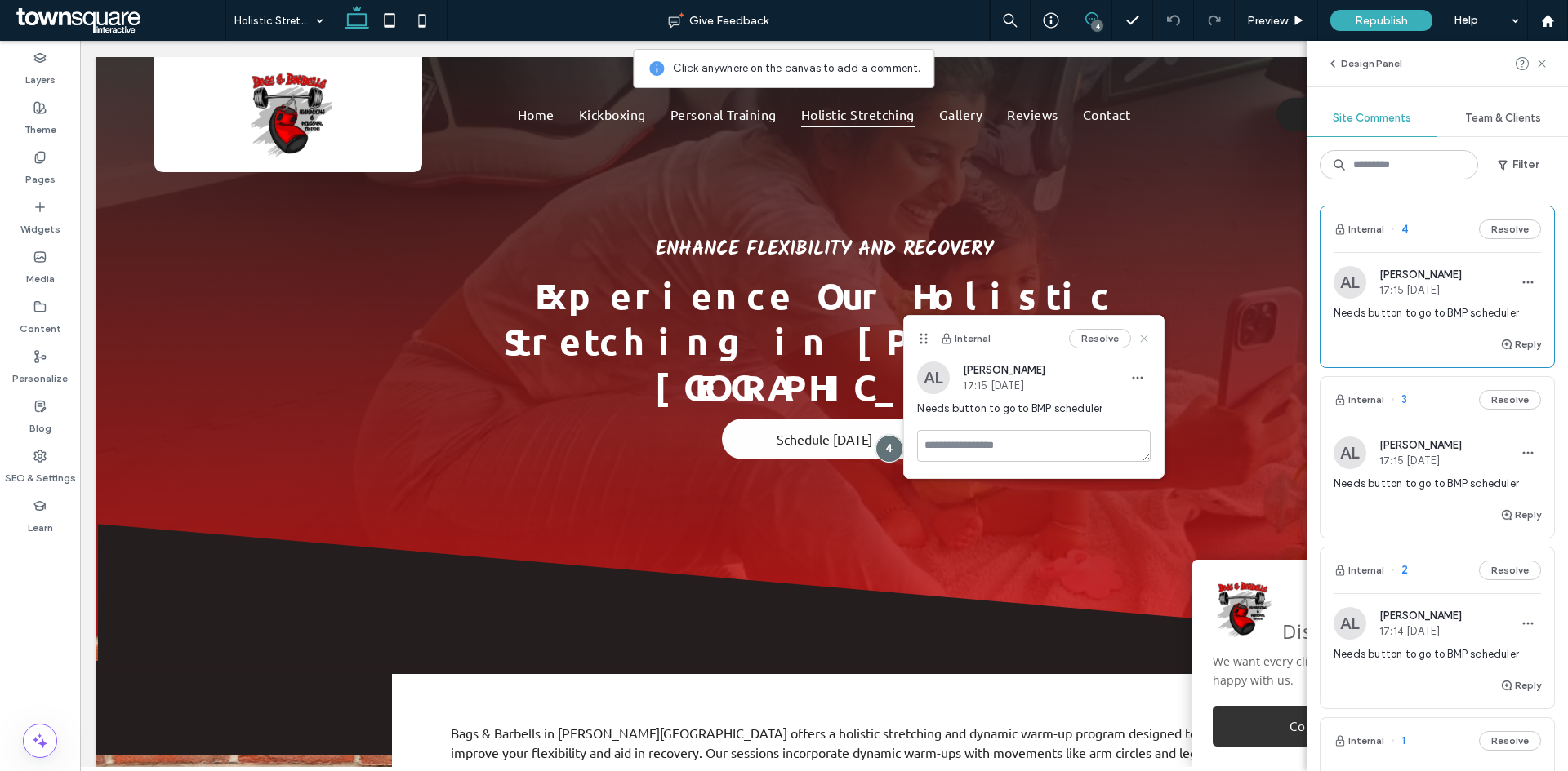
click at [1141, 339] on icon at bounding box center [1144, 339] width 13 height 13
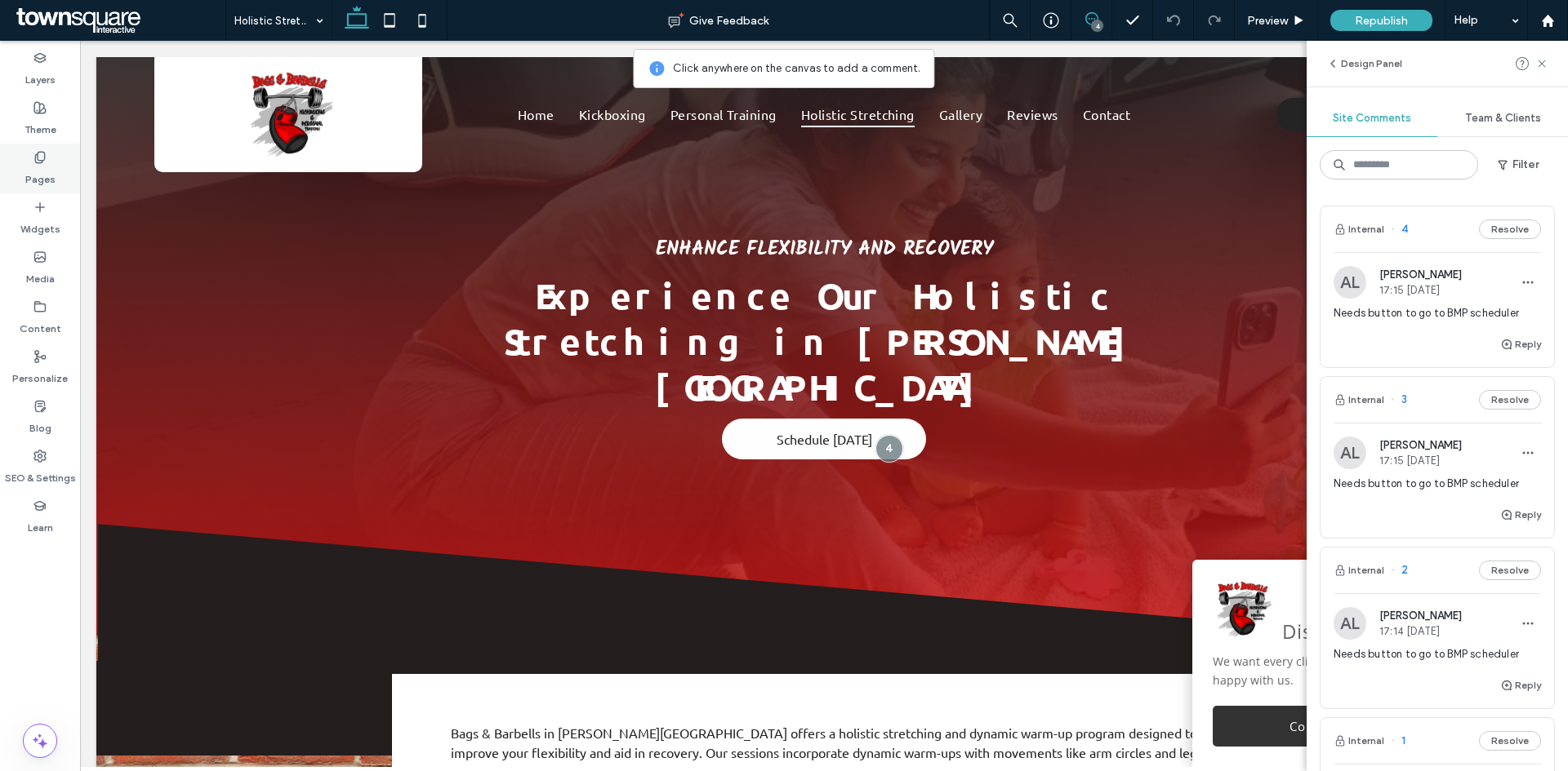
click at [56, 167] on div "Pages" at bounding box center [40, 169] width 80 height 50
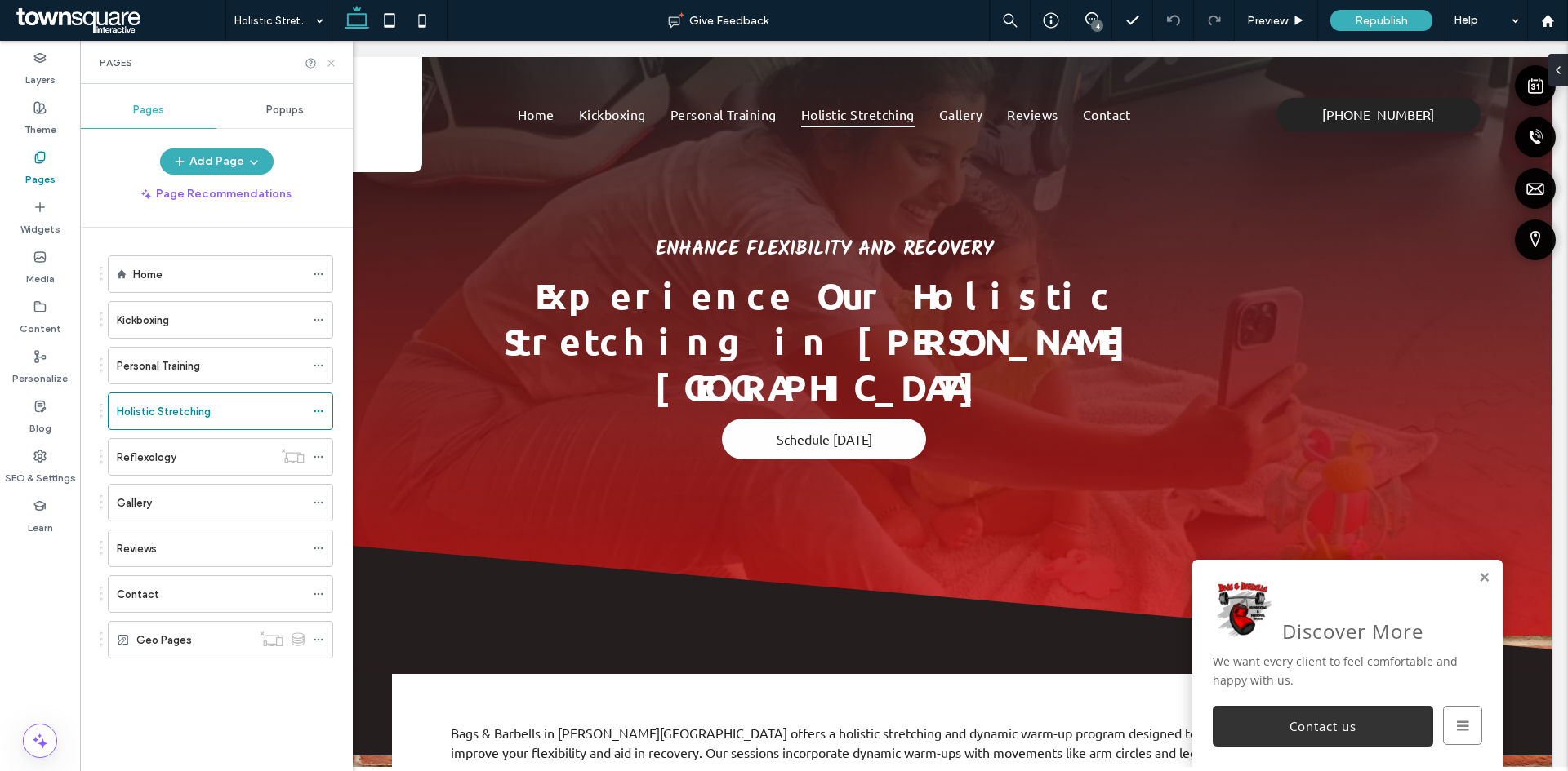
click at [334, 61] on icon at bounding box center [331, 63] width 13 height 13
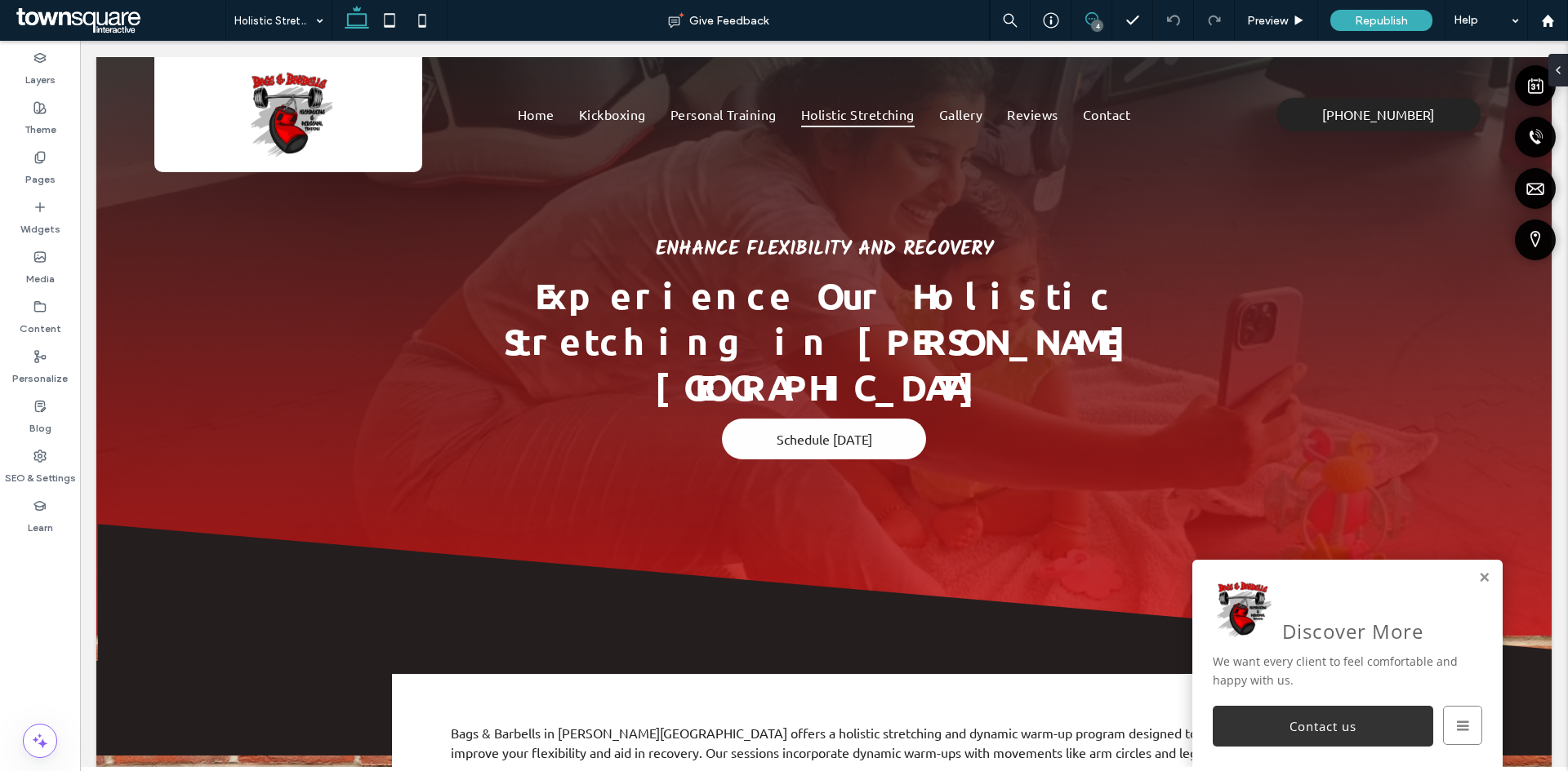
click at [1101, 17] on span at bounding box center [1091, 19] width 40 height 13
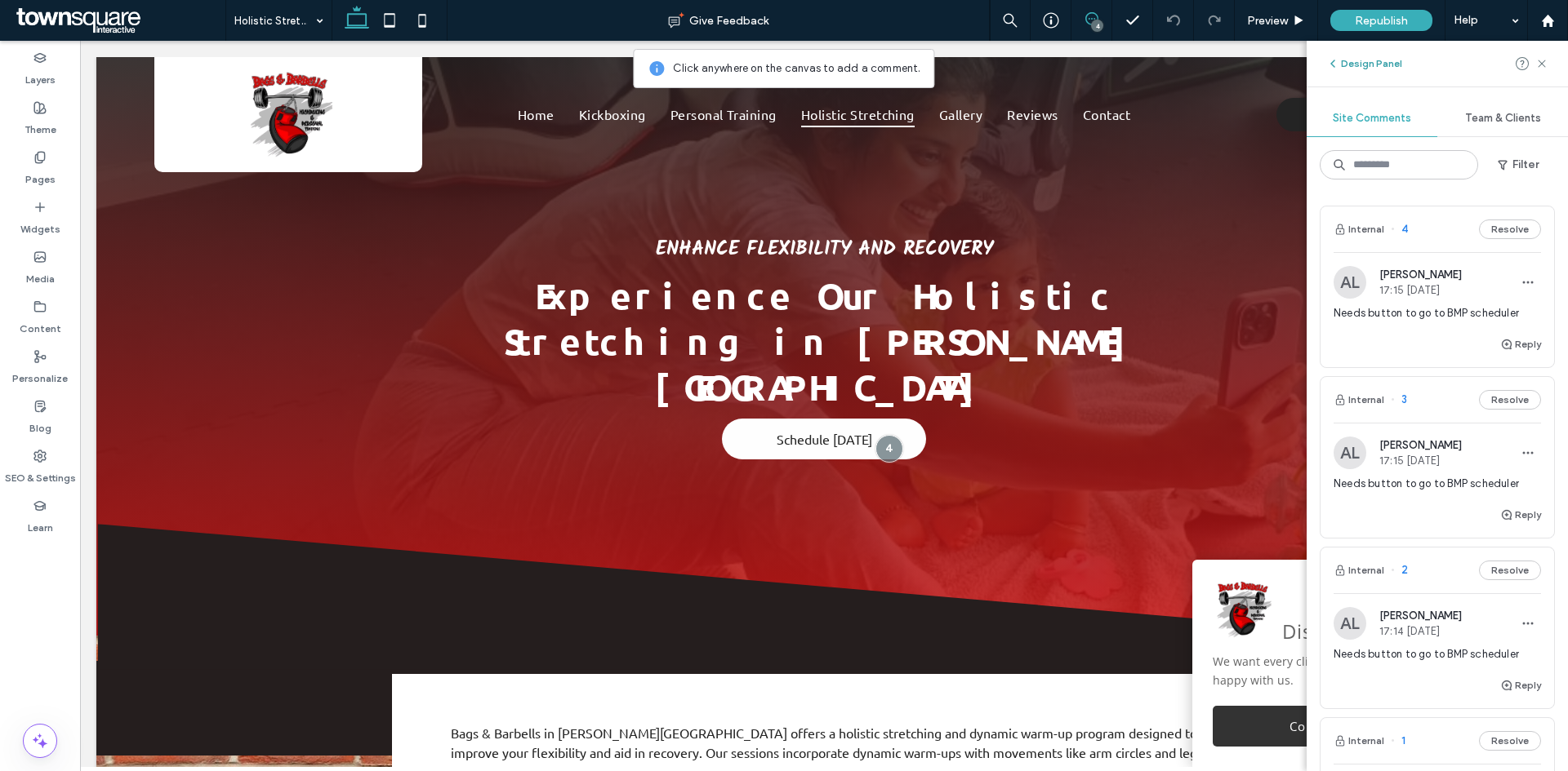
click at [1335, 66] on icon "button" at bounding box center [1333, 63] width 13 height 13
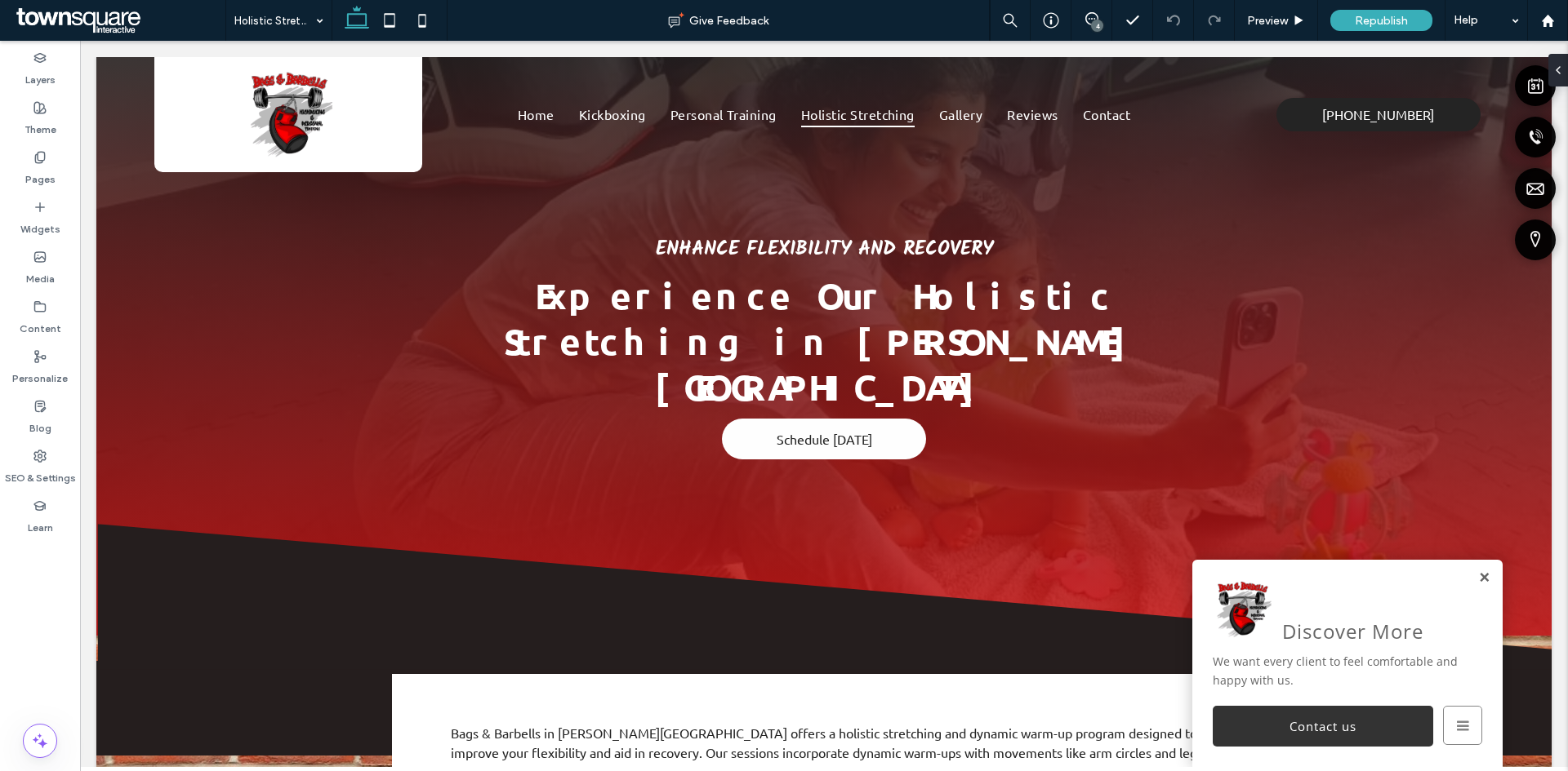
click at [1478, 577] on link at bounding box center [1484, 578] width 13 height 14
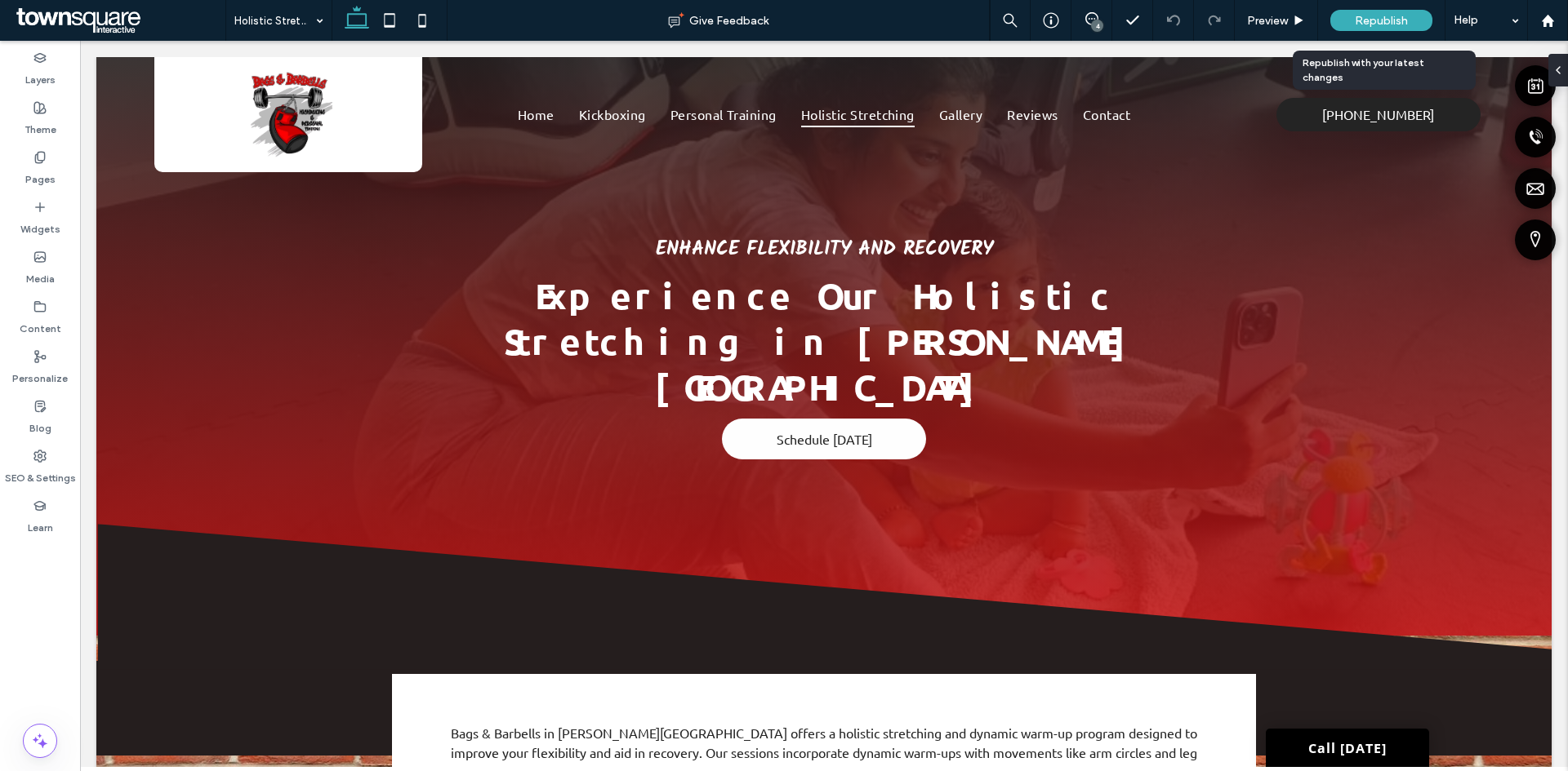
click at [1351, 22] on div "Republish" at bounding box center [1381, 20] width 102 height 21
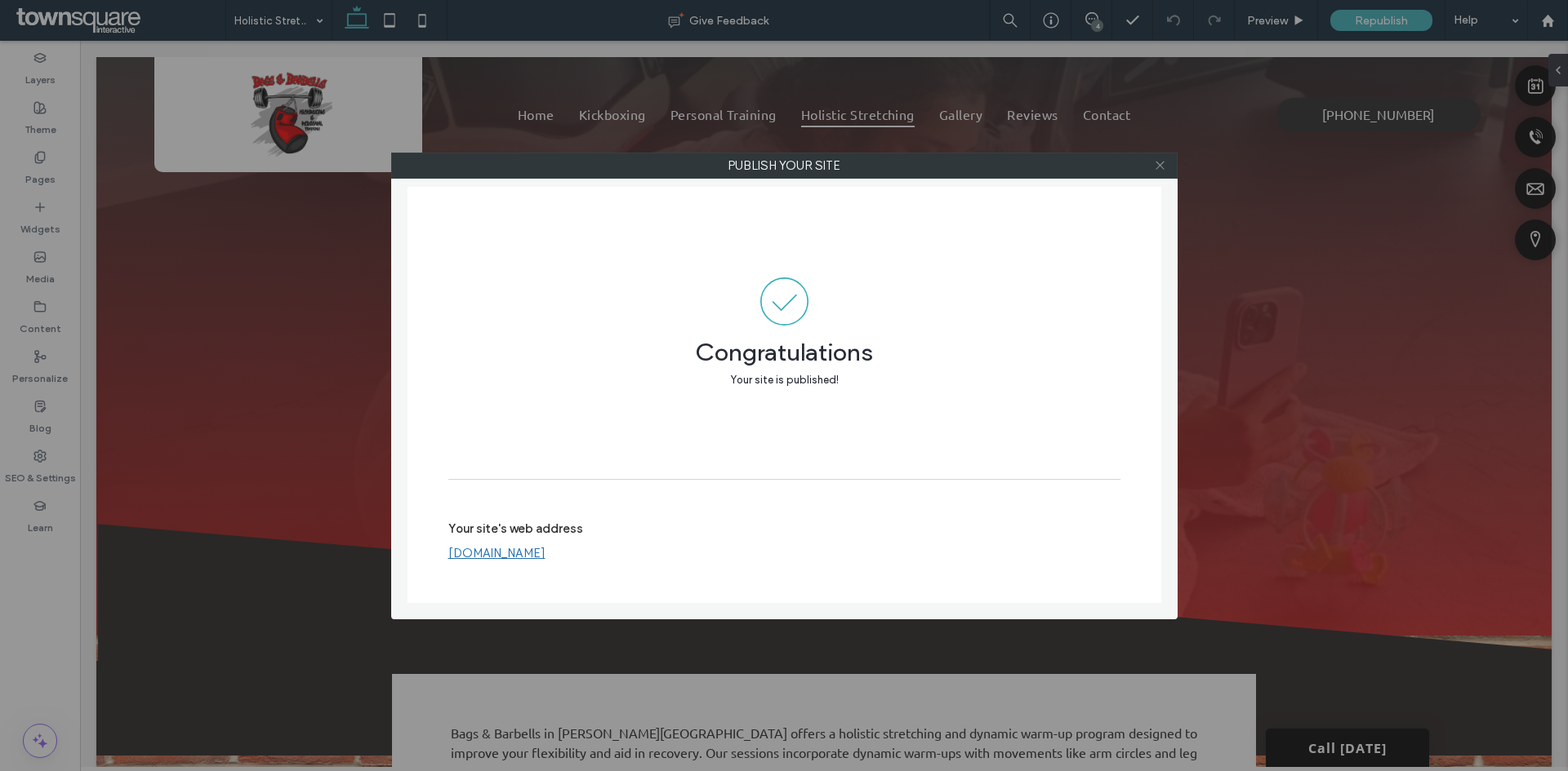
click at [1155, 166] on icon at bounding box center [1160, 165] width 13 height 13
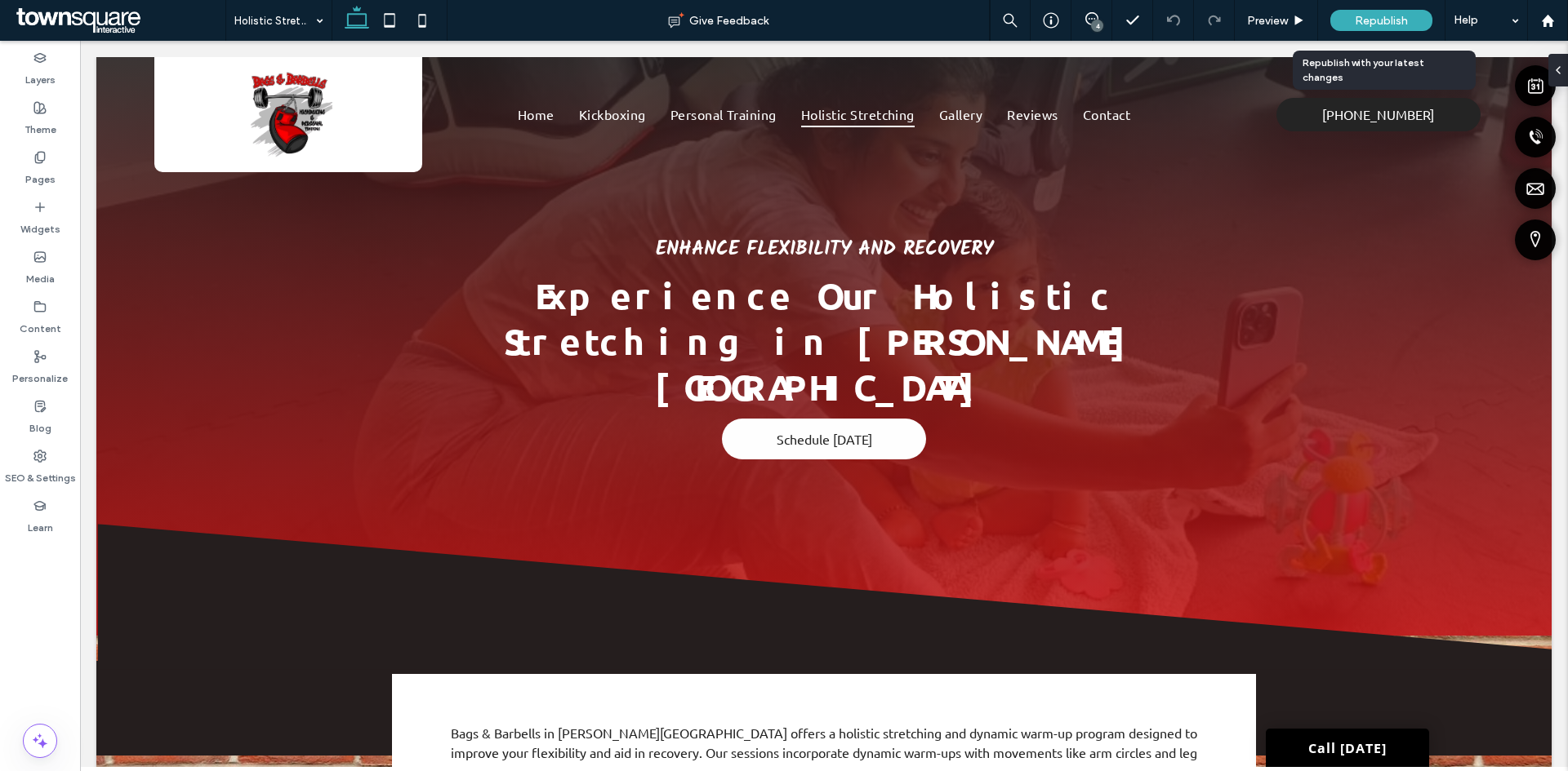
click at [1388, 27] on span "Republish" at bounding box center [1382, 21] width 53 height 14
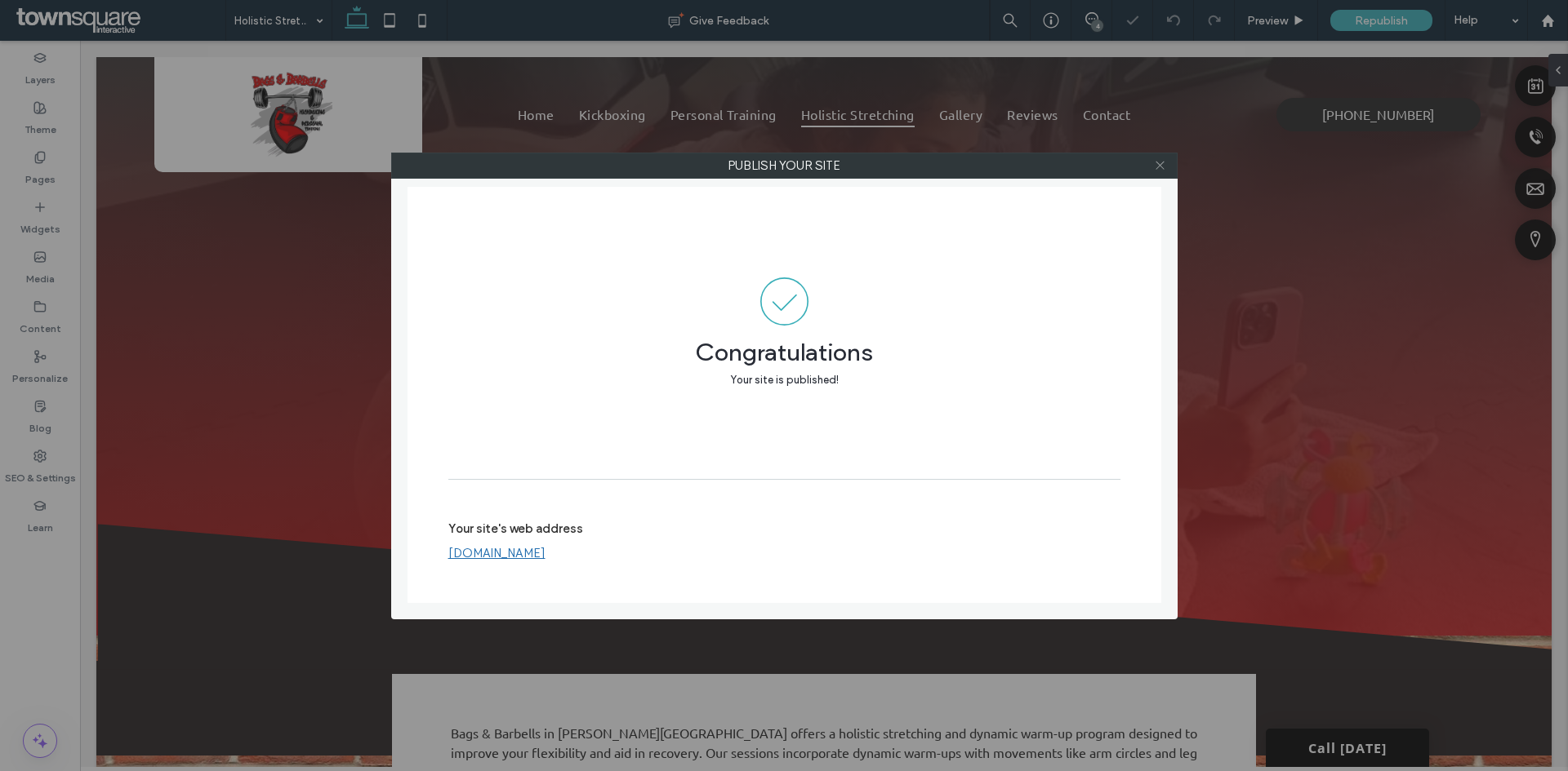
click at [1156, 162] on use at bounding box center [1160, 166] width 8 height 8
